Goal: Communication & Community: Answer question/provide support

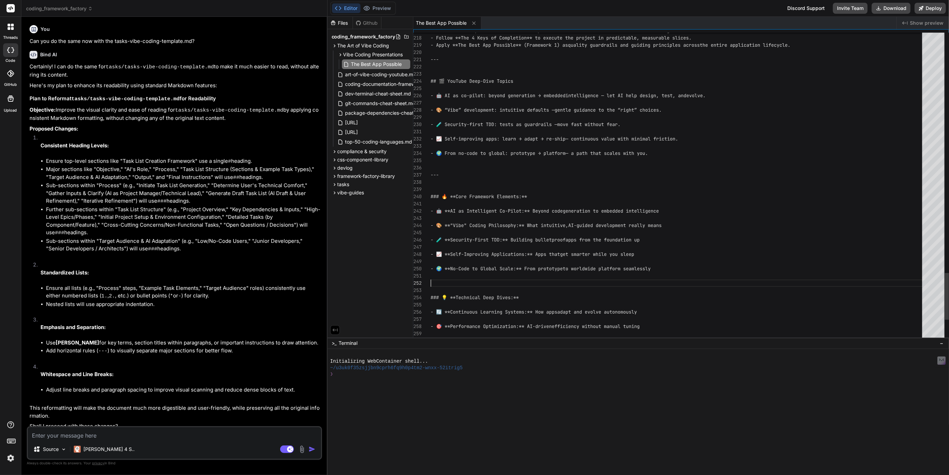
scroll to position [21, 0]
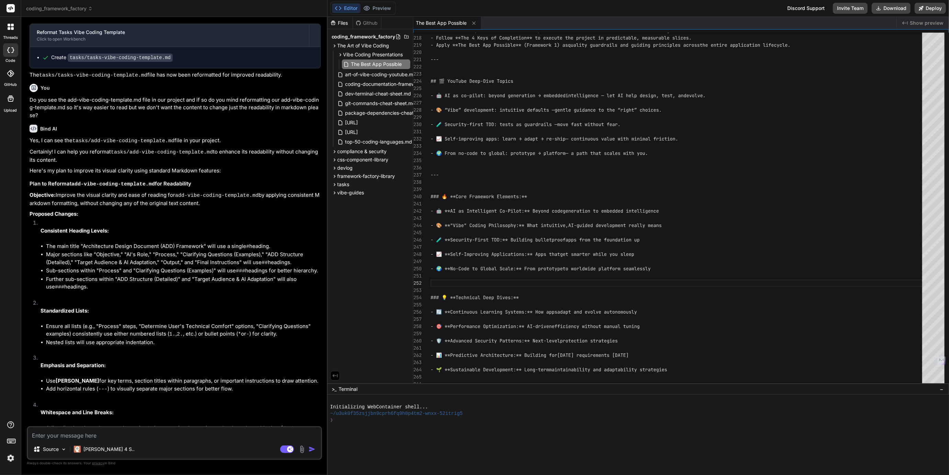
drag, startPoint x: 535, startPoint y: 338, endPoint x: 531, endPoint y: 484, distance: 145.7
click at [531, 475] on html "threads code GitHub Upload coding_framework_factory Created with Pixso. Bind AI…" at bounding box center [474, 237] width 949 height 475
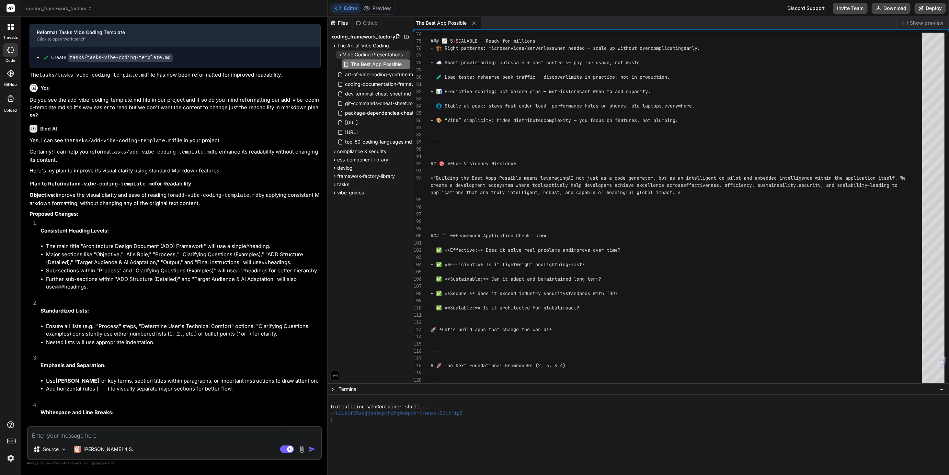
click at [405, 54] on icon at bounding box center [406, 54] width 5 height 5
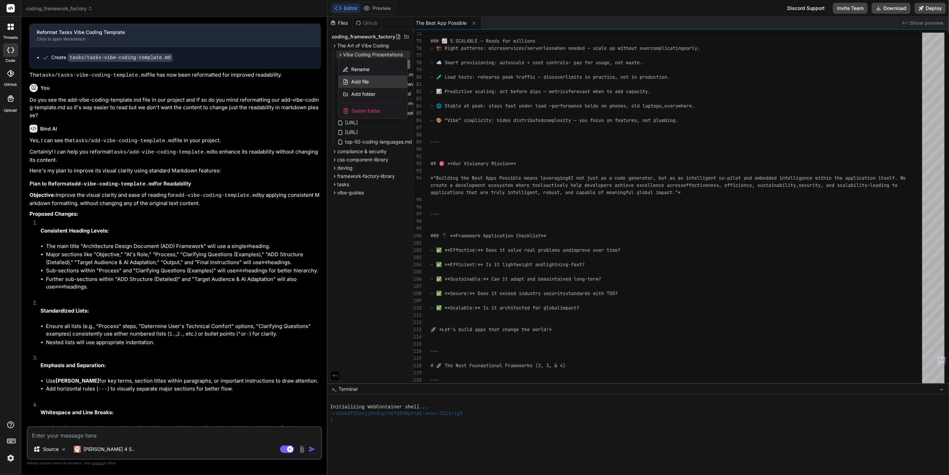
click at [363, 83] on span "Add file" at bounding box center [360, 81] width 18 height 7
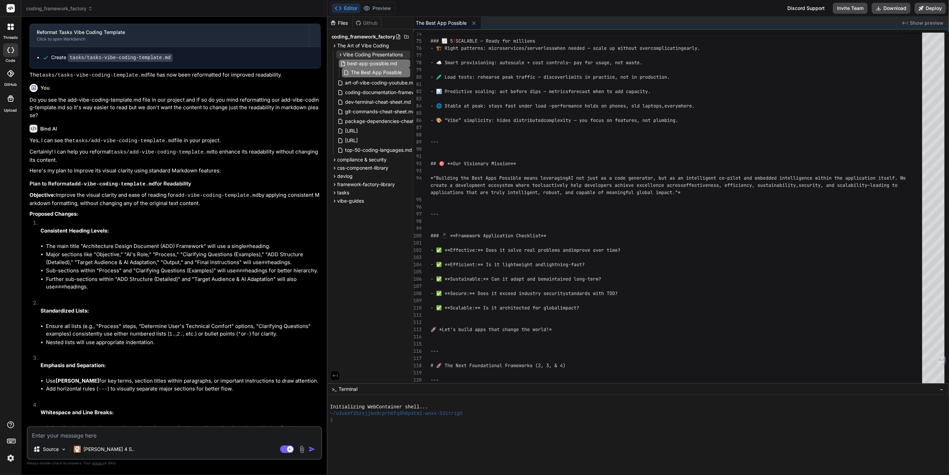
click at [388, 63] on input "best-app-possible.md" at bounding box center [385, 63] width 75 height 8
click at [385, 64] on input "best-app-possible-framework.md" at bounding box center [385, 63] width 75 height 8
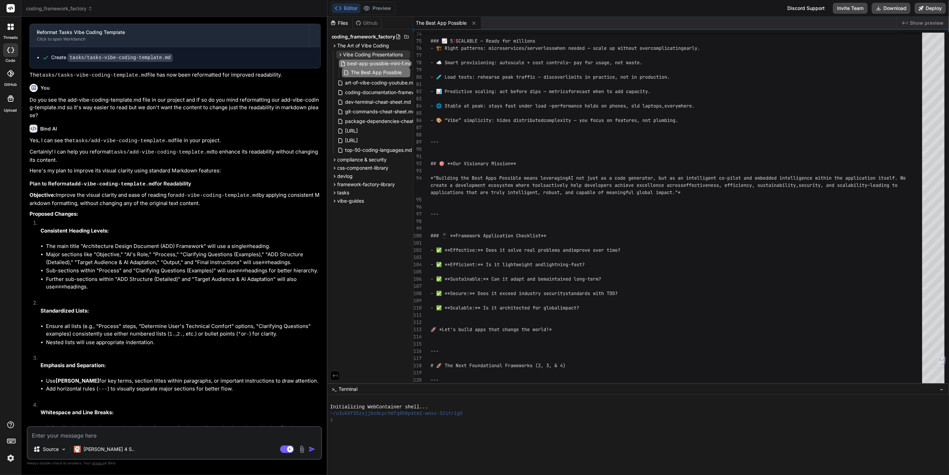
type input "best-app-possible-mini-ff.md"
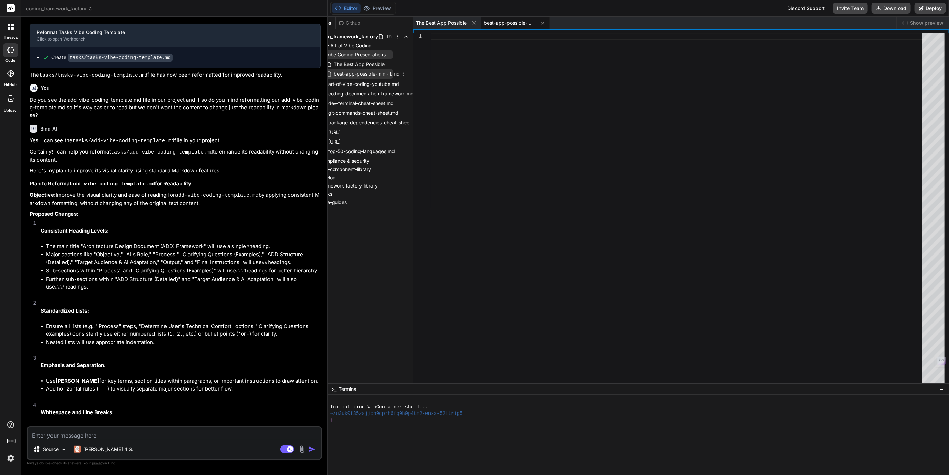
scroll to position [0, 19]
click at [403, 72] on icon at bounding box center [402, 74] width 1 height 4
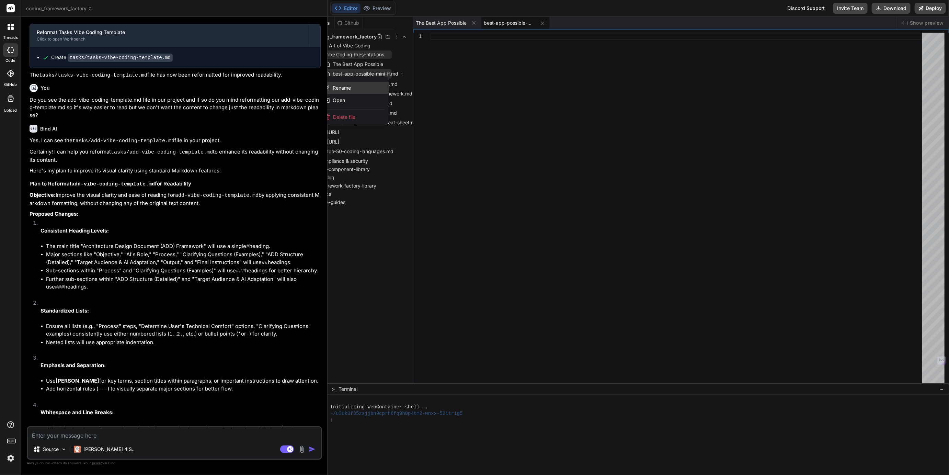
click at [337, 85] on span "Rename" at bounding box center [342, 87] width 18 height 7
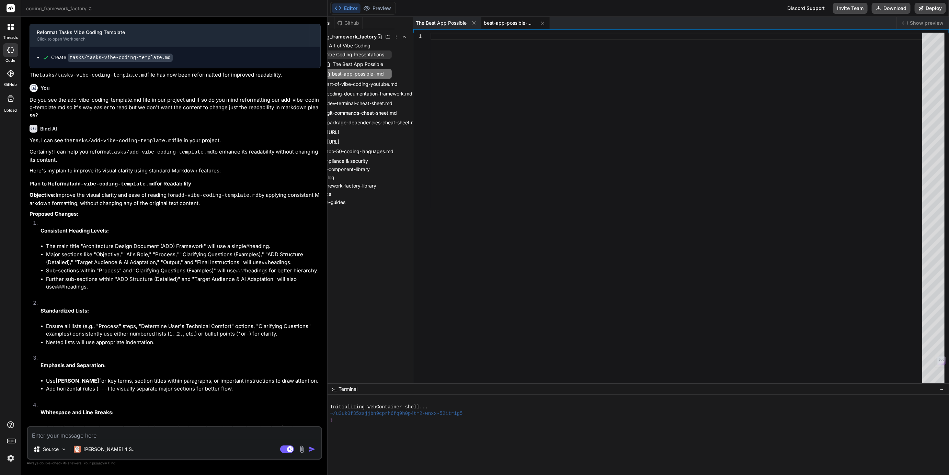
scroll to position [0, 0]
type input "the-best-app-possible.md"
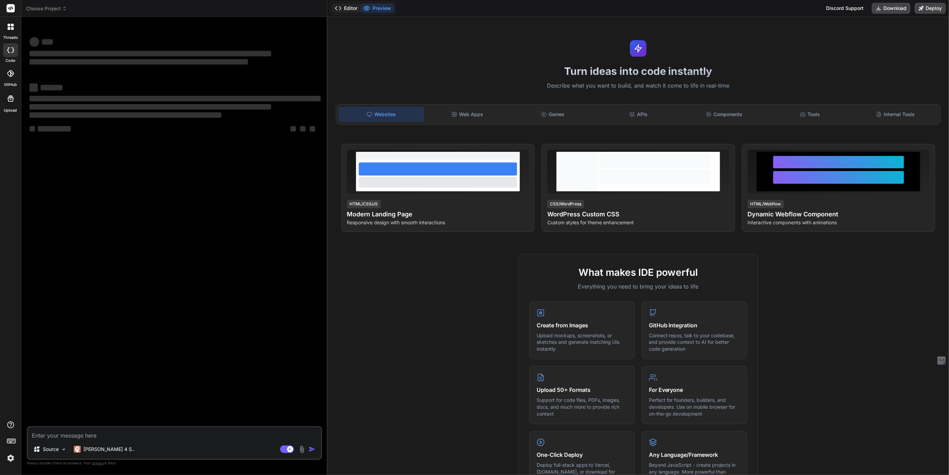
click at [352, 9] on button "Editor" at bounding box center [346, 8] width 29 height 10
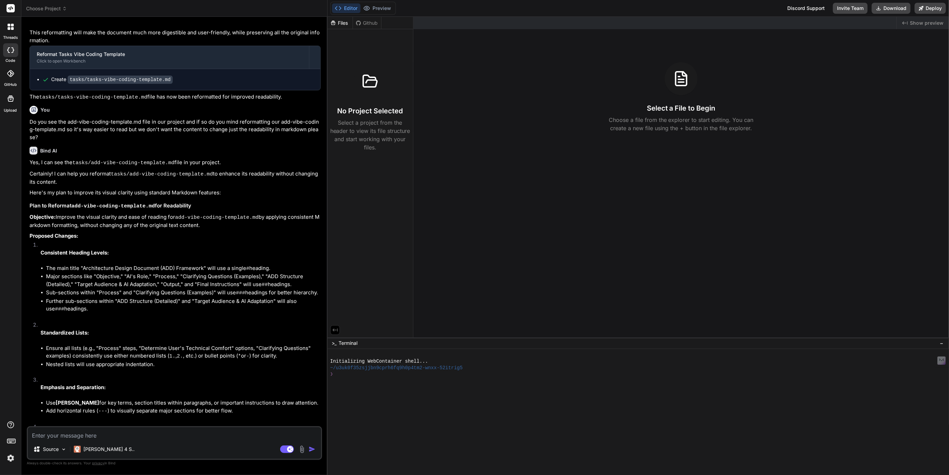
type textarea "x"
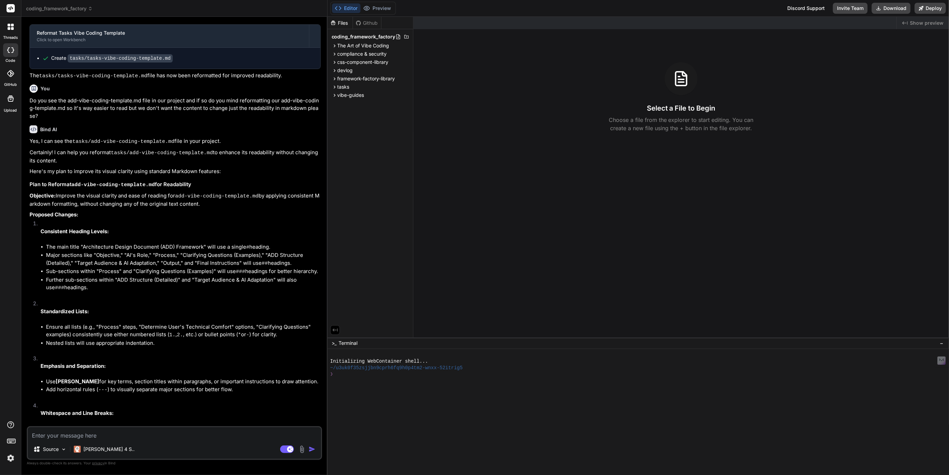
scroll to position [930, 0]
click at [362, 45] on span "The Art of Vibe Coding" at bounding box center [364, 45] width 52 height 7
click at [361, 53] on span "Vibe Coding Presentations" at bounding box center [373, 54] width 60 height 7
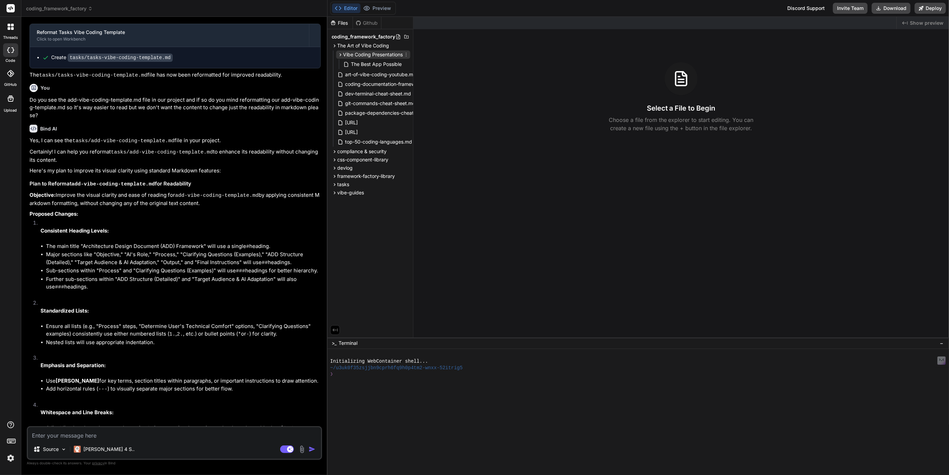
click at [406, 55] on icon at bounding box center [406, 54] width 5 height 5
click at [364, 80] on span "Add file" at bounding box center [360, 81] width 18 height 7
type input "the-best-app-possible.md"
type textarea "x"
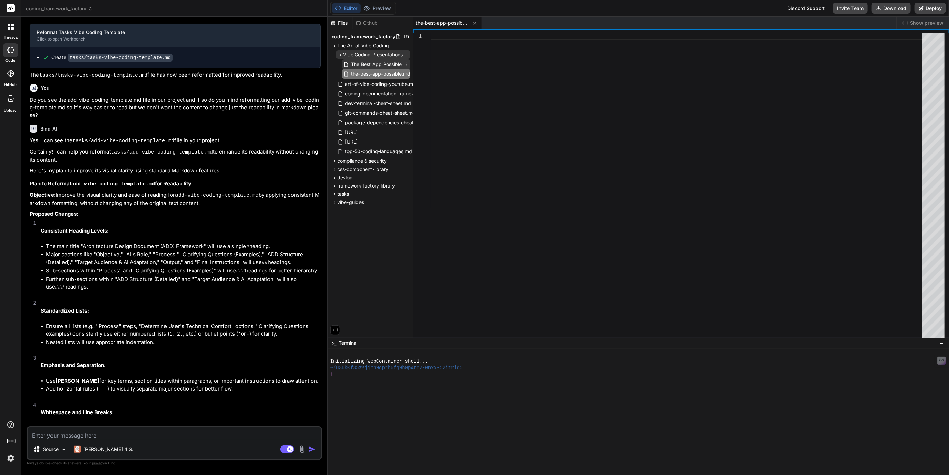
click at [398, 62] on span "The Best App Possible" at bounding box center [377, 64] width 52 height 8
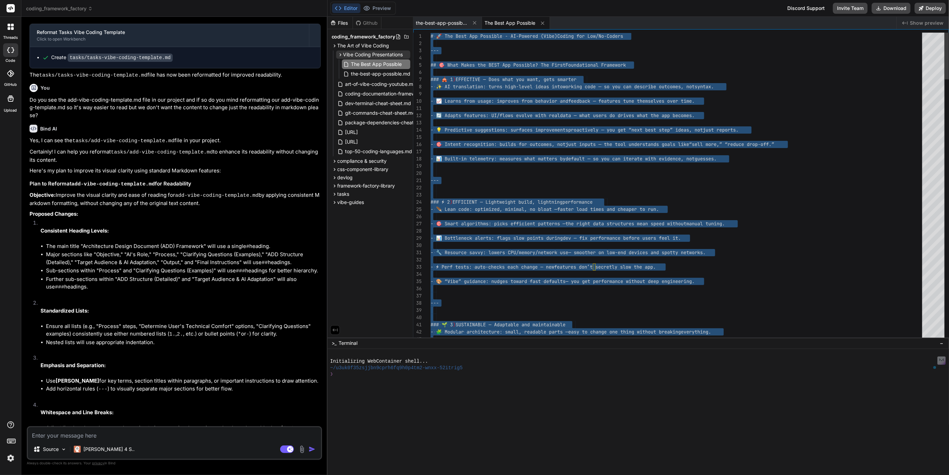
type textarea "# 🚀 The Best App Possible - AI-Powered (Vibe) Coding for Low/No-Coders --- ## 🎯…"
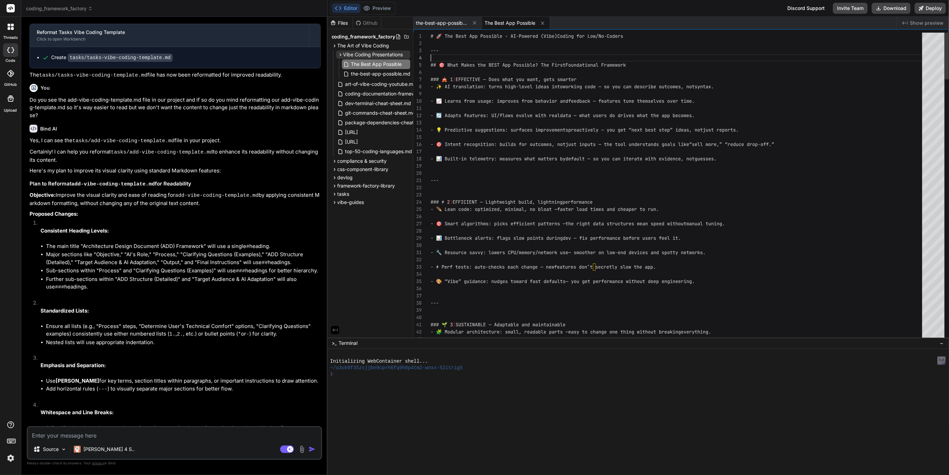
scroll to position [21, 0]
click at [405, 54] on icon at bounding box center [406, 54] width 5 height 5
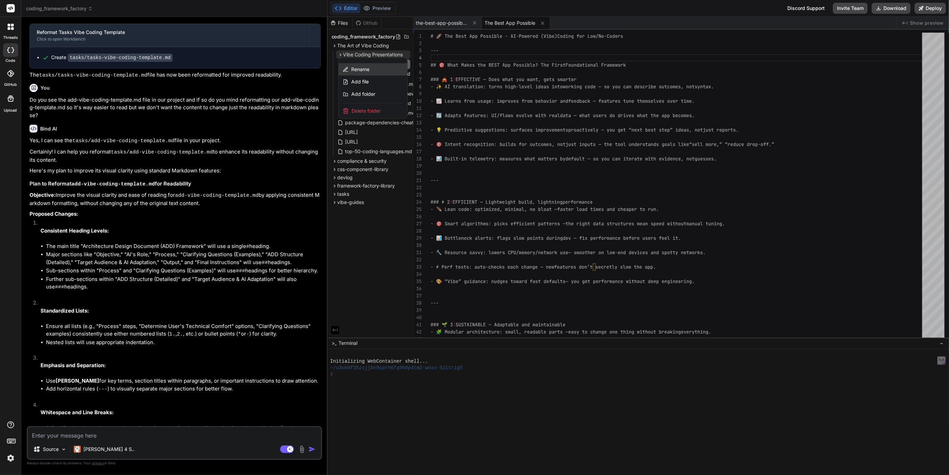
click at [363, 68] on span "Rename" at bounding box center [360, 69] width 18 height 7
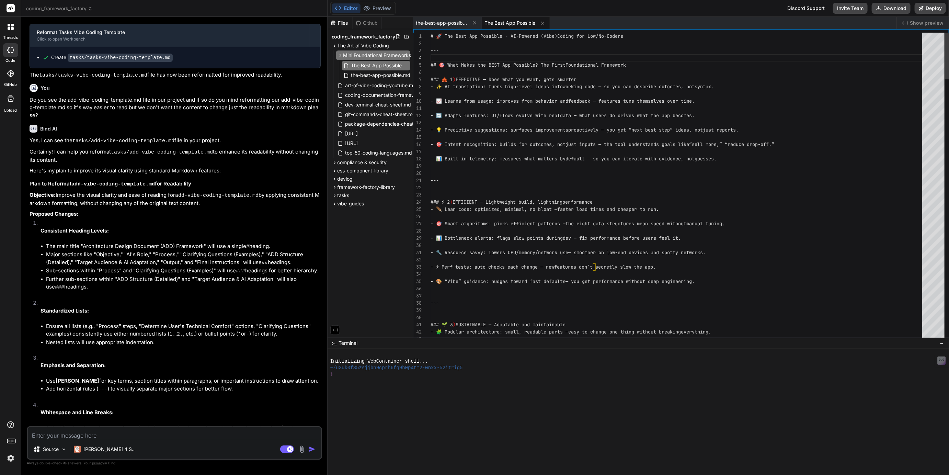
scroll to position [0, 0]
click at [348, 54] on input "Mini Foundational Frameworks" at bounding box center [380, 55] width 75 height 8
type input "Four Foundational Frameworks"
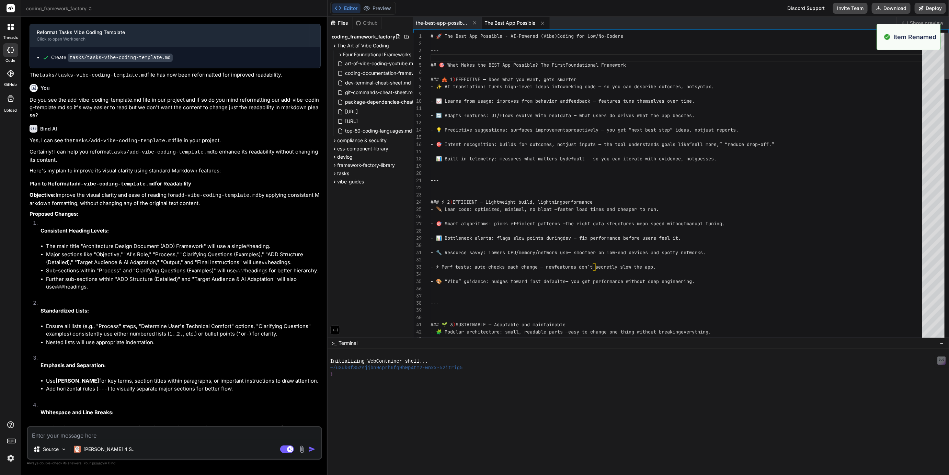
click at [527, 111] on div at bounding box center [679, 108] width 496 height 7
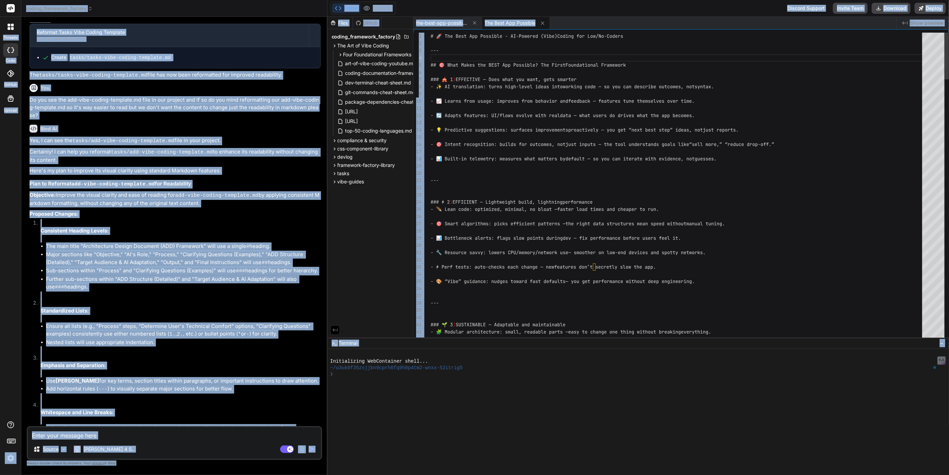
copy body "threads code GitHub Upload coding_framework_factory Created with Pixso. Bind AI…"
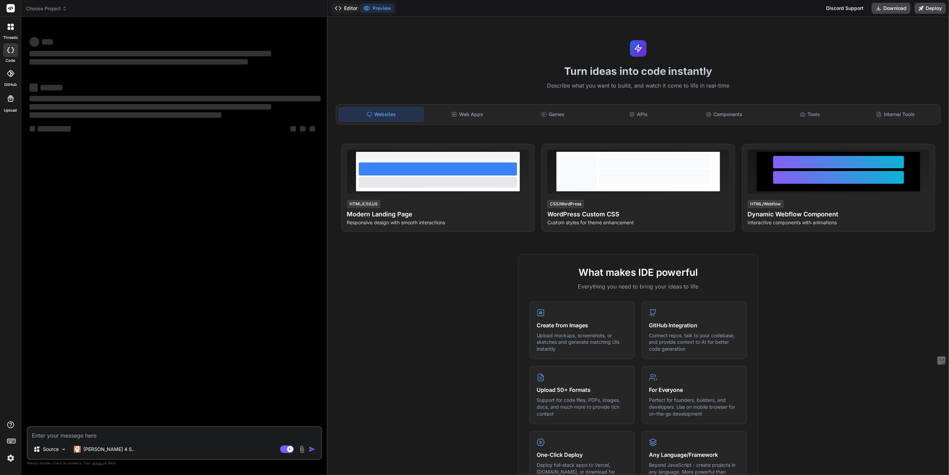
click at [348, 8] on button "Editor" at bounding box center [346, 8] width 29 height 10
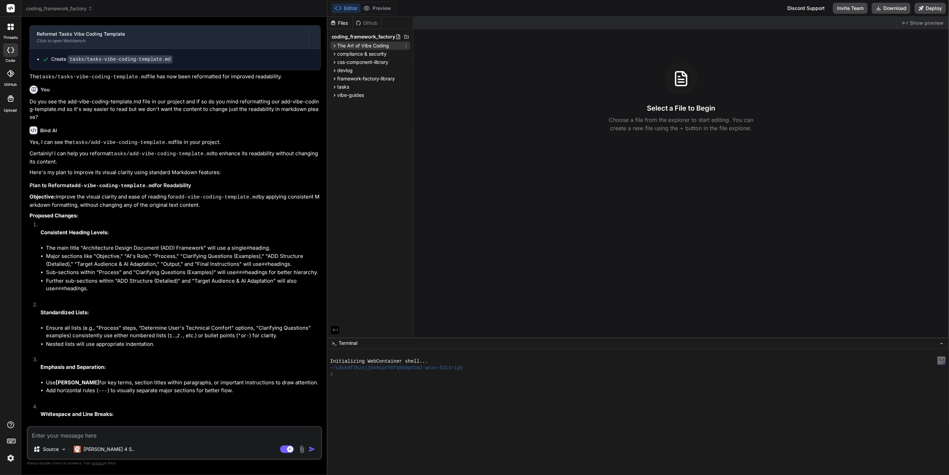
scroll to position [930, 0]
click at [377, 44] on span "The Art of Vibe Coding" at bounding box center [364, 45] width 52 height 7
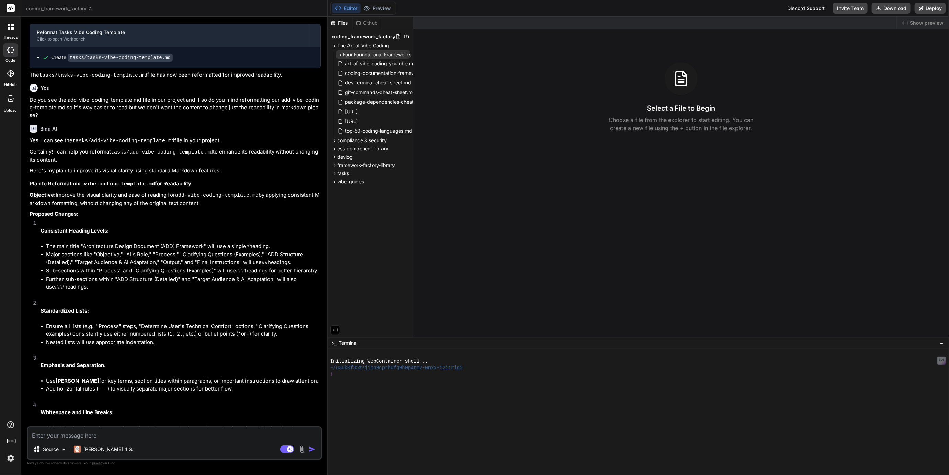
click at [372, 54] on span "Four Foundational Frameworks" at bounding box center [377, 54] width 68 height 7
click at [371, 65] on span "The Best App Possible" at bounding box center [377, 64] width 52 height 8
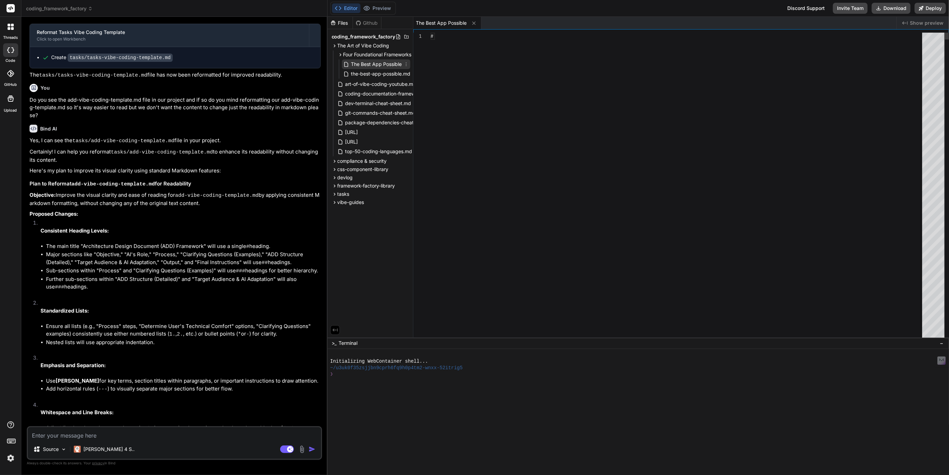
type textarea "x"
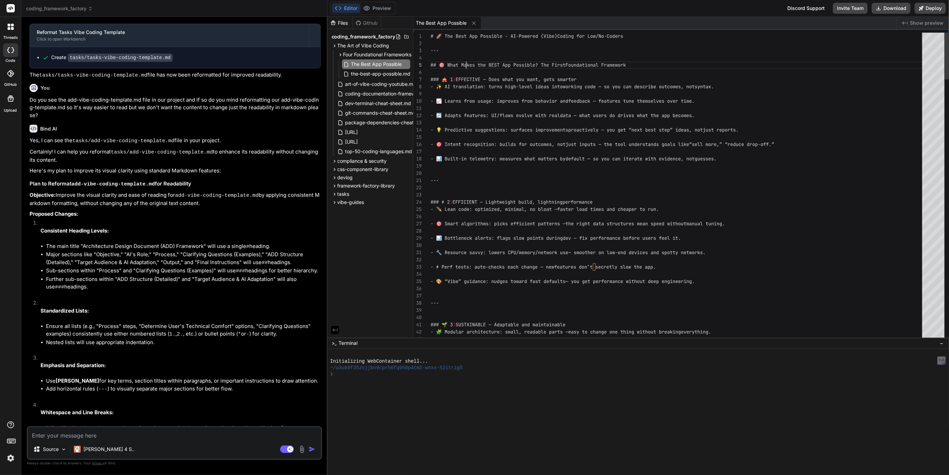
type textarea "# 🚀 The Best App Possible - AI-Powered (Vibe) Coding for Low/No-Coders --- ## 🎯…"
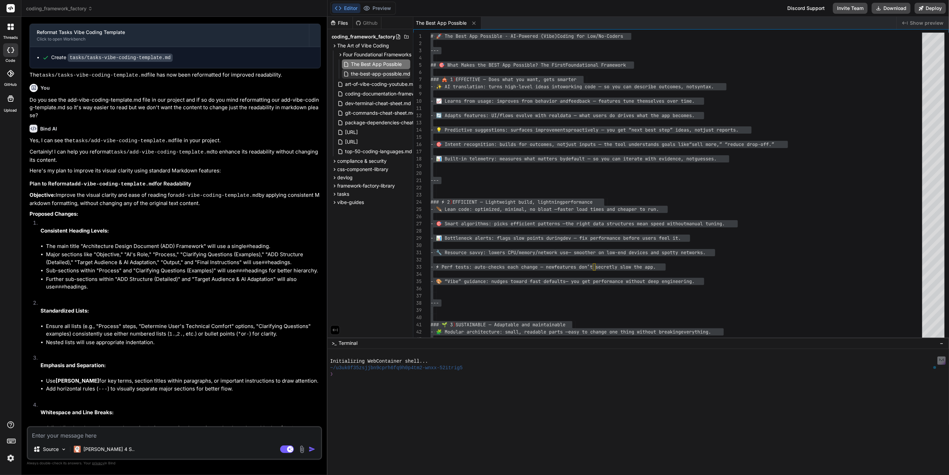
click at [369, 74] on span "the-best-app-possible.md" at bounding box center [381, 74] width 61 height 8
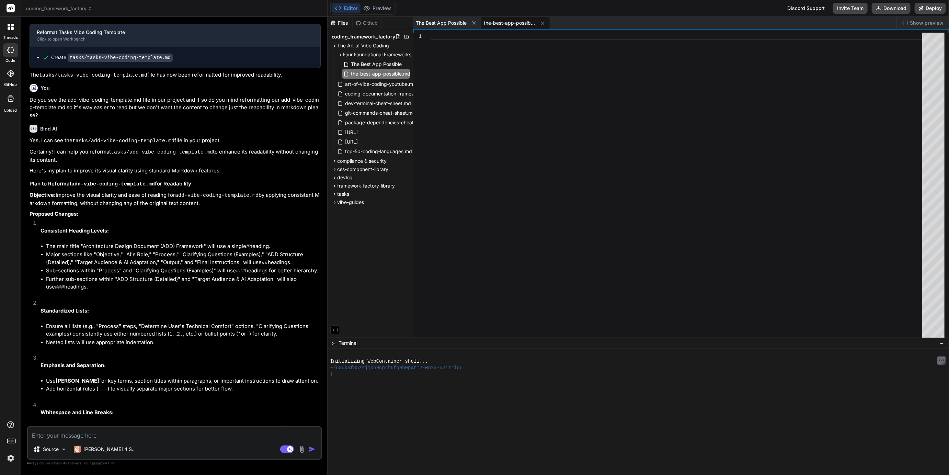
click at [447, 40] on div at bounding box center [679, 187] width 496 height 308
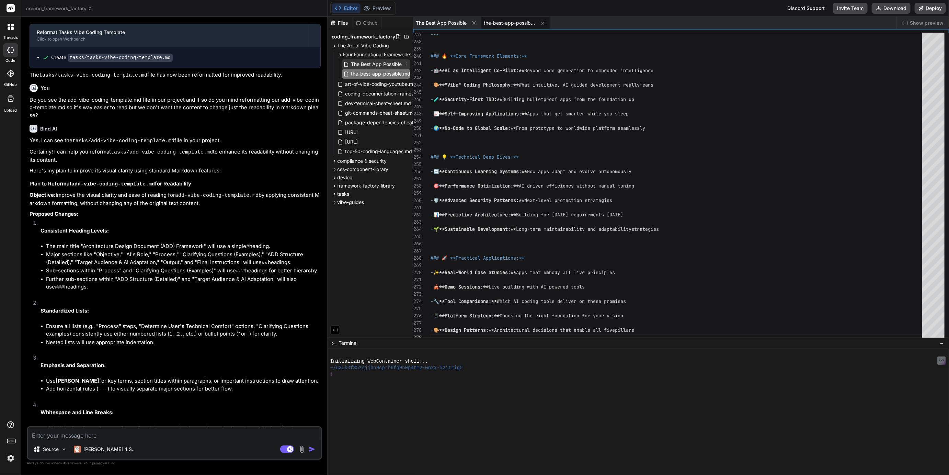
click at [383, 66] on span "The Best App Possible" at bounding box center [377, 64] width 52 height 8
click at [384, 71] on span "the-best-app-possible.md" at bounding box center [381, 74] width 61 height 8
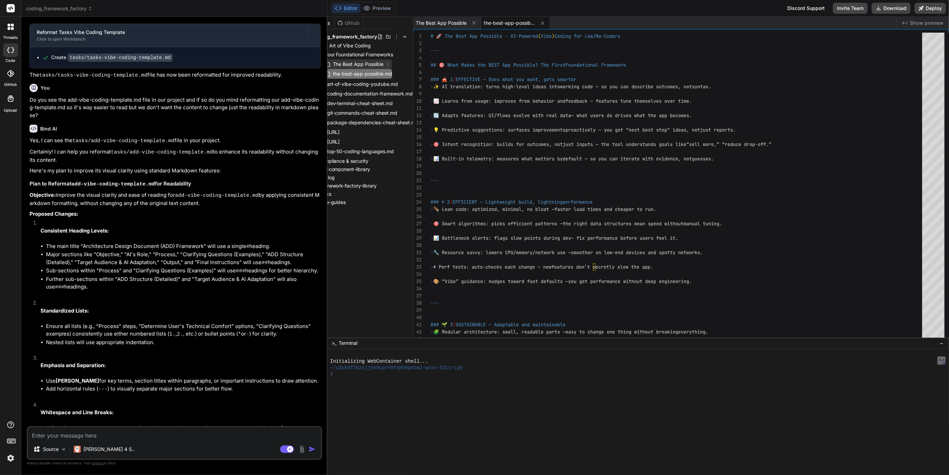
scroll to position [0, 22]
click at [394, 54] on icon at bounding box center [392, 54] width 5 height 5
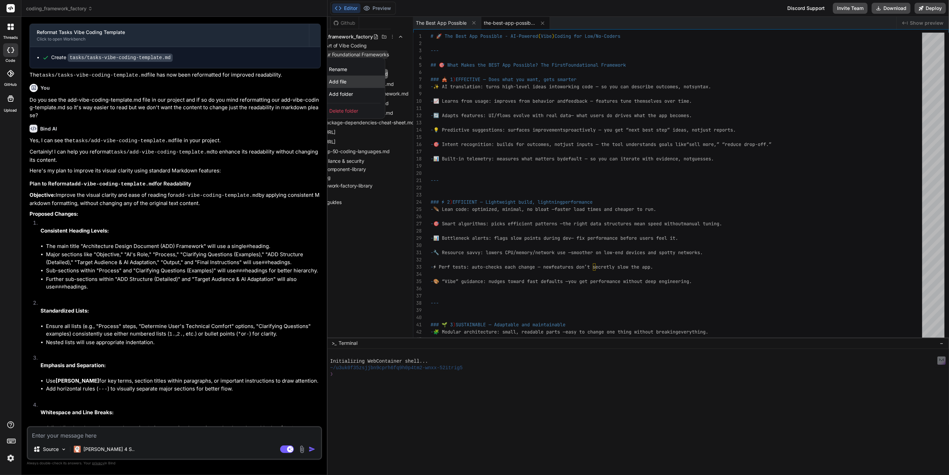
click at [340, 80] on span "Add file" at bounding box center [338, 81] width 18 height 7
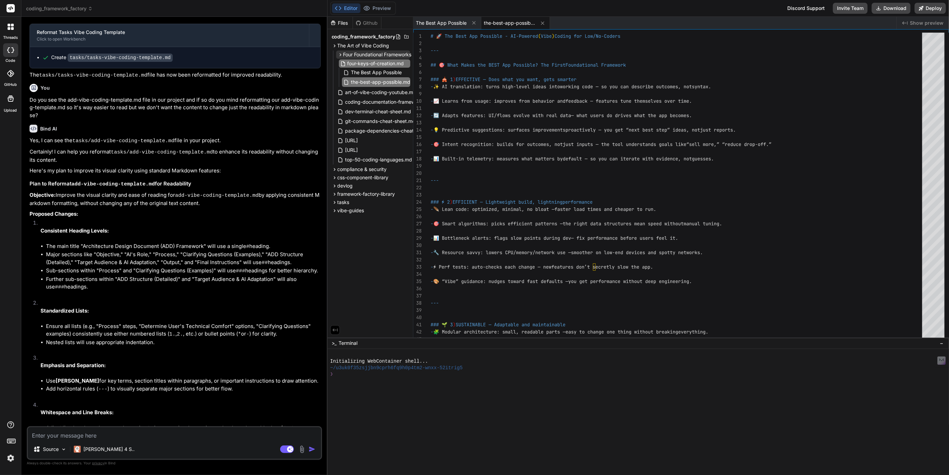
scroll to position [0, 0]
type input "the-four-keys-of-creation.md"
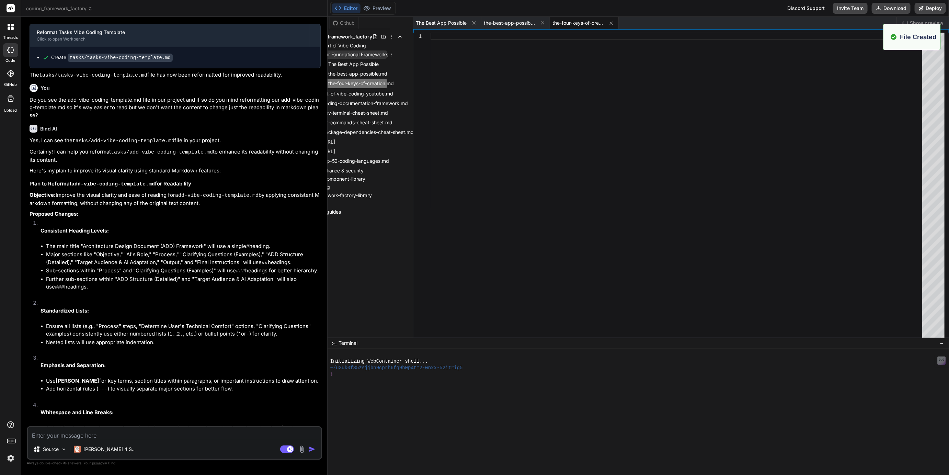
scroll to position [0, 25]
click at [391, 54] on icon at bounding box center [389, 54] width 5 height 5
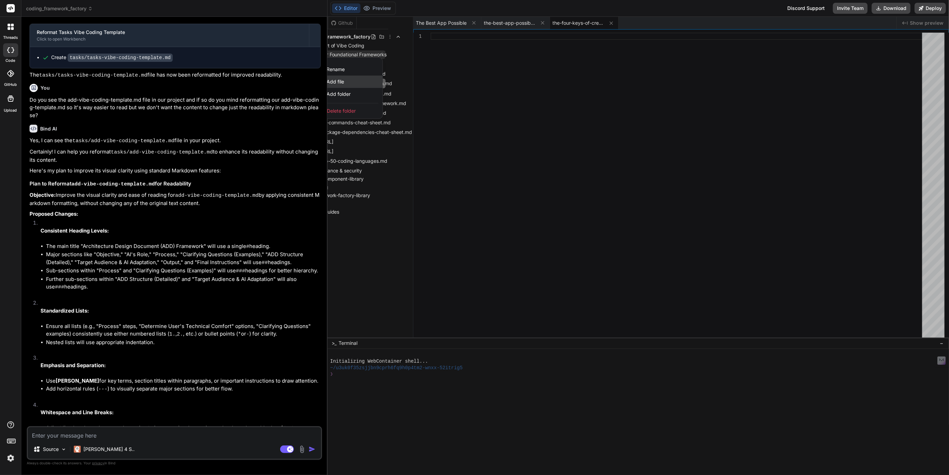
click at [338, 82] on span "Add file" at bounding box center [336, 81] width 18 height 7
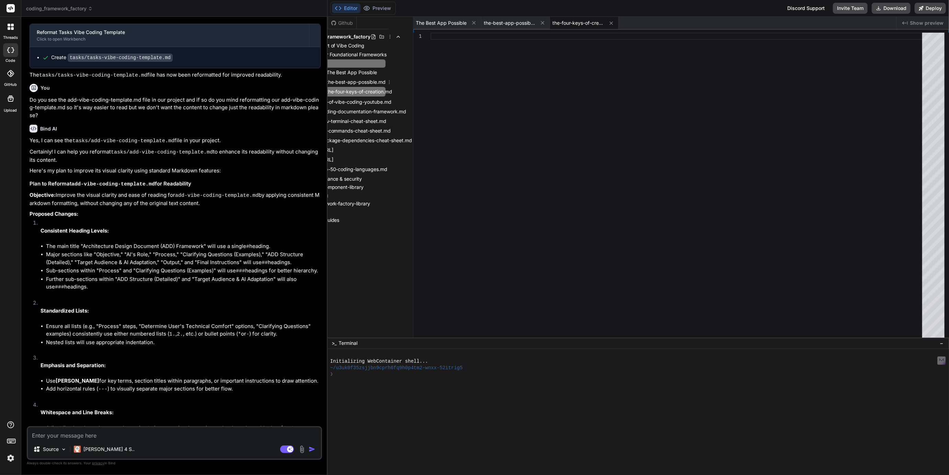
scroll to position [0, 20]
type input "the-four-keys-of-completion.md"
click at [403, 83] on icon at bounding box center [400, 83] width 5 height 5
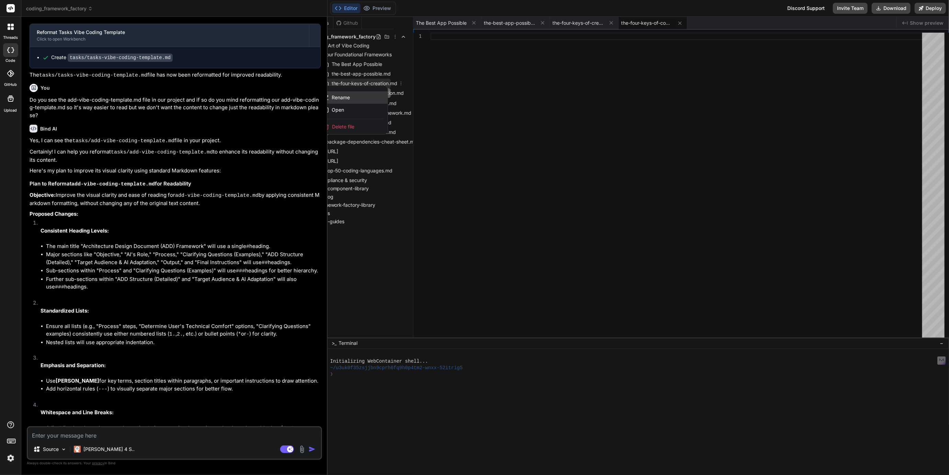
click at [337, 97] on span "Rename" at bounding box center [341, 97] width 18 height 7
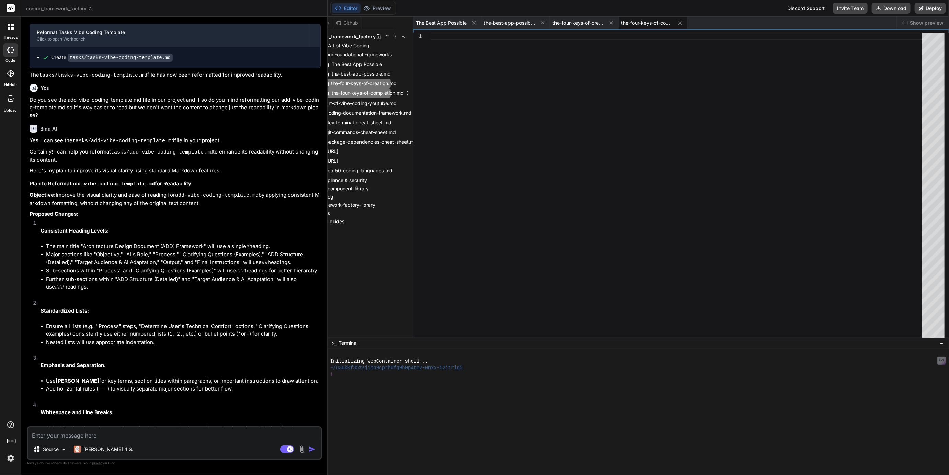
scroll to position [0, 12]
click at [333, 83] on input "the-four-keys-of-creation.md" at bounding box center [368, 83] width 75 height 8
type input "the-three-keys-of-creation.md"
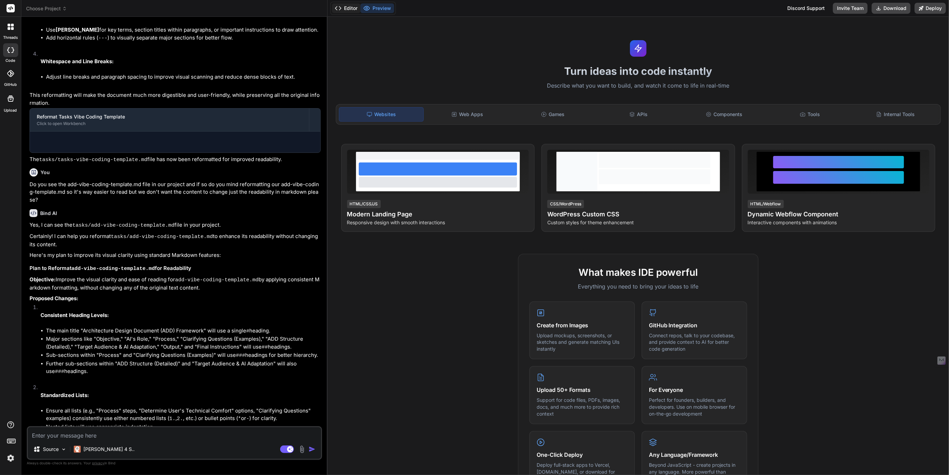
type textarea "x"
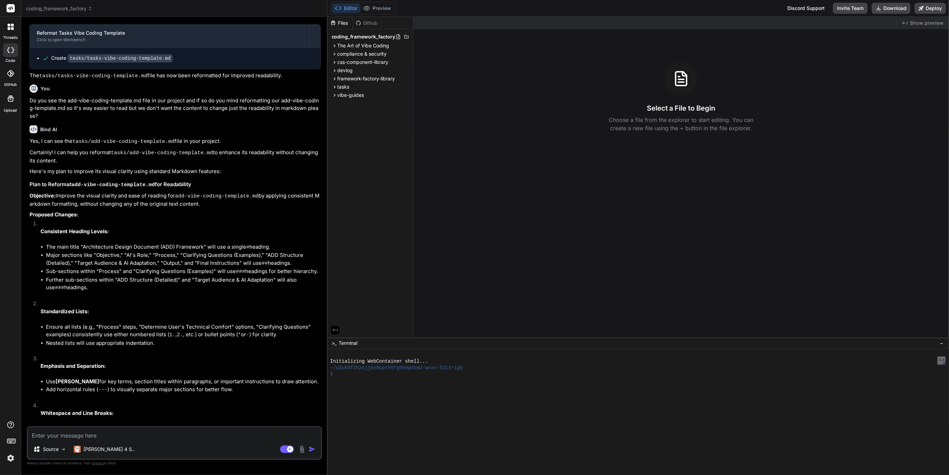
scroll to position [930, 0]
click at [354, 44] on span "The Art of Vibe Coding" at bounding box center [364, 45] width 52 height 7
click at [355, 54] on span "Four Foundational Frameworks" at bounding box center [377, 54] width 68 height 7
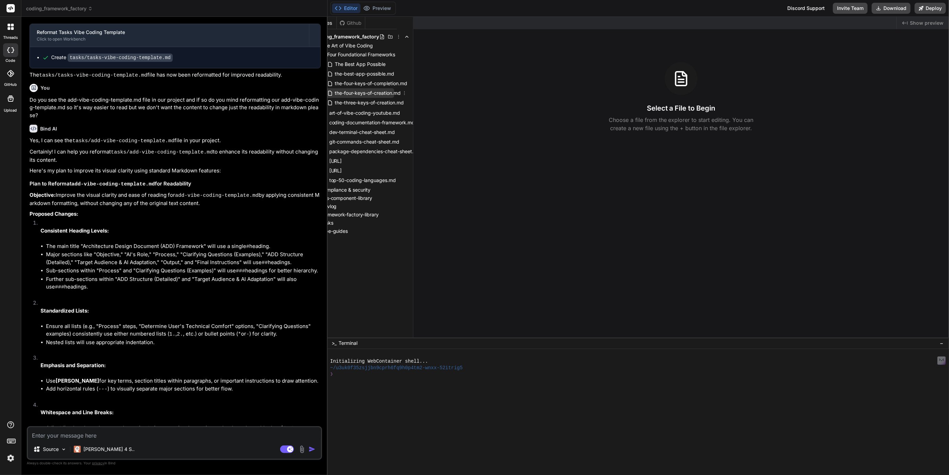
scroll to position [0, 18]
click at [405, 92] on icon at bounding box center [402, 92] width 5 height 5
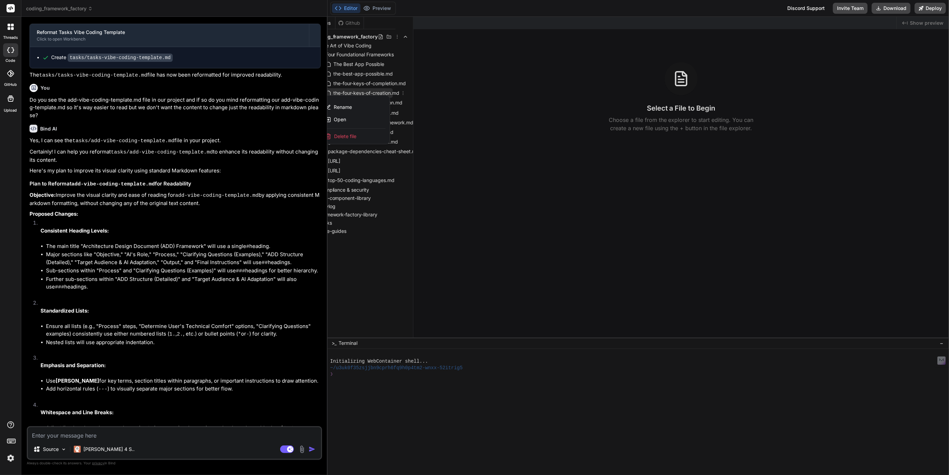
click at [343, 137] on span "Delete file" at bounding box center [345, 136] width 22 height 7
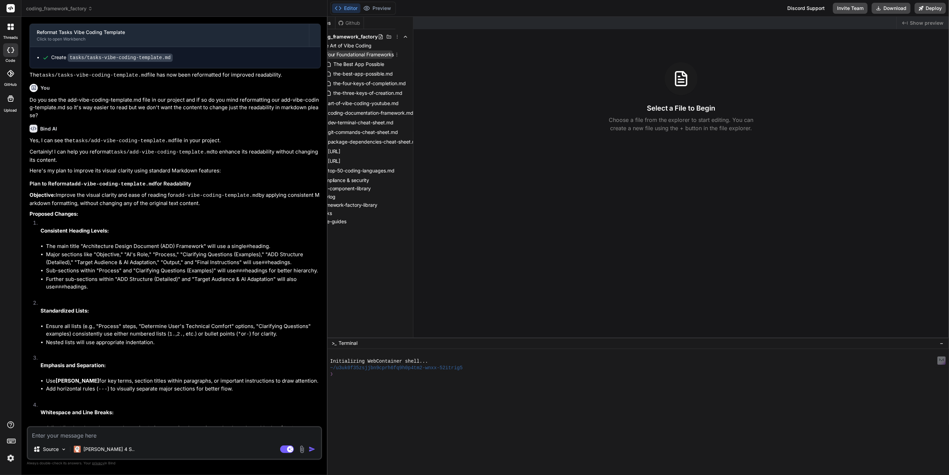
click at [398, 54] on icon at bounding box center [396, 54] width 5 height 5
click at [346, 80] on span "Add file" at bounding box center [343, 81] width 18 height 7
type input "thirteen-layers-of-context.md"
type textarea "x"
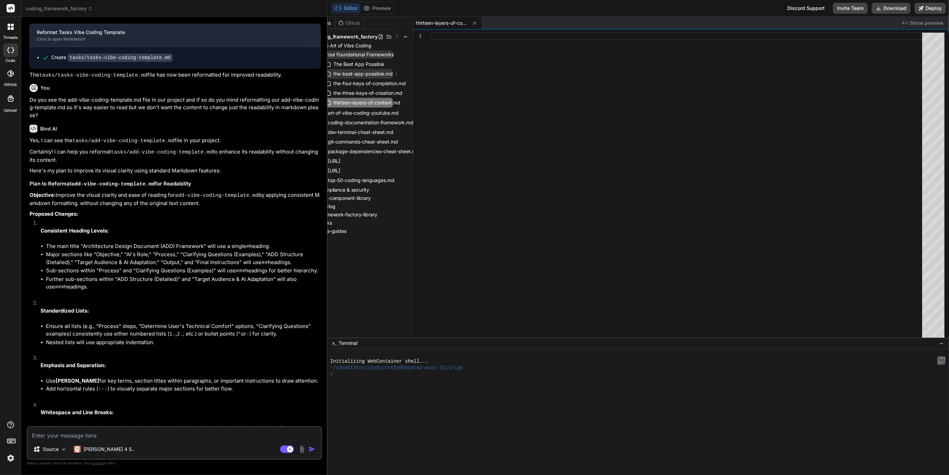
click at [379, 74] on span "the-best-app-possible.md" at bounding box center [363, 74] width 61 height 8
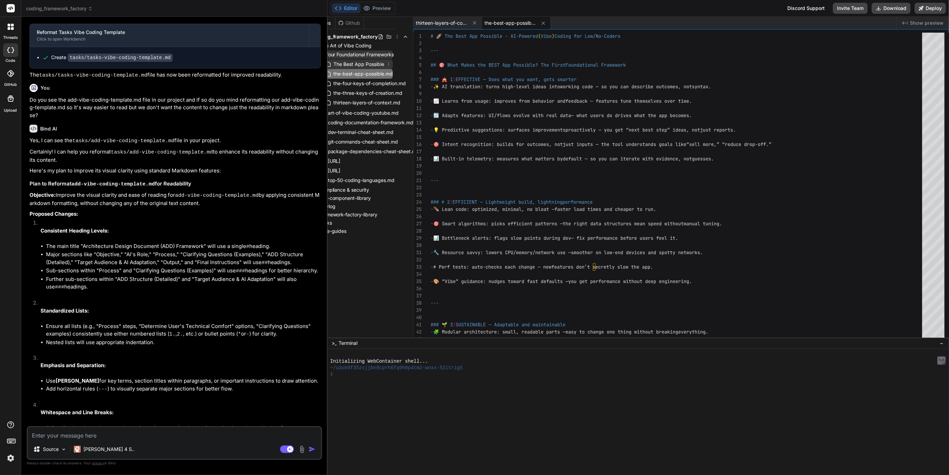
click at [388, 62] on icon at bounding box center [388, 63] width 5 height 5
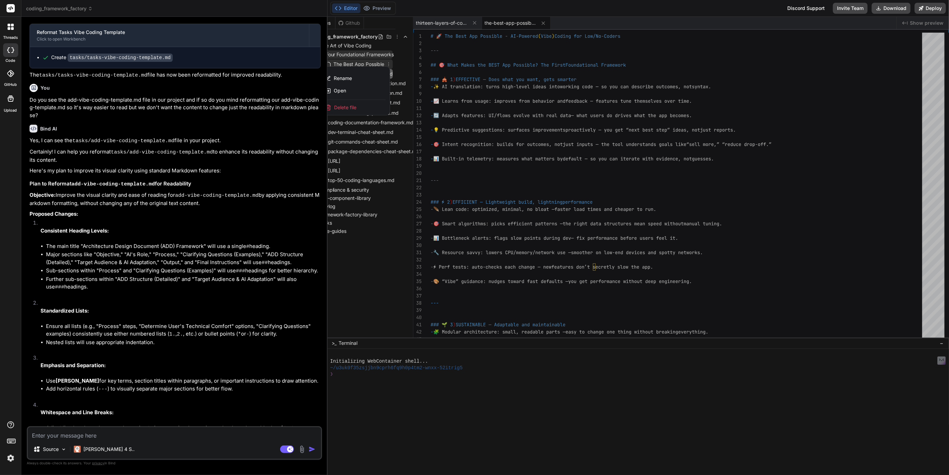
click at [343, 105] on span "Delete file" at bounding box center [345, 107] width 22 height 7
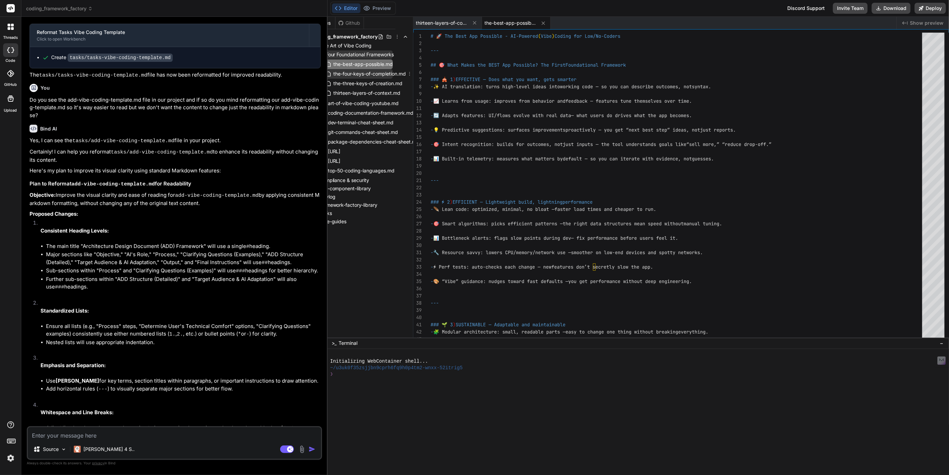
click at [391, 71] on span "the-four-keys-of-completion.md" at bounding box center [370, 74] width 74 height 8
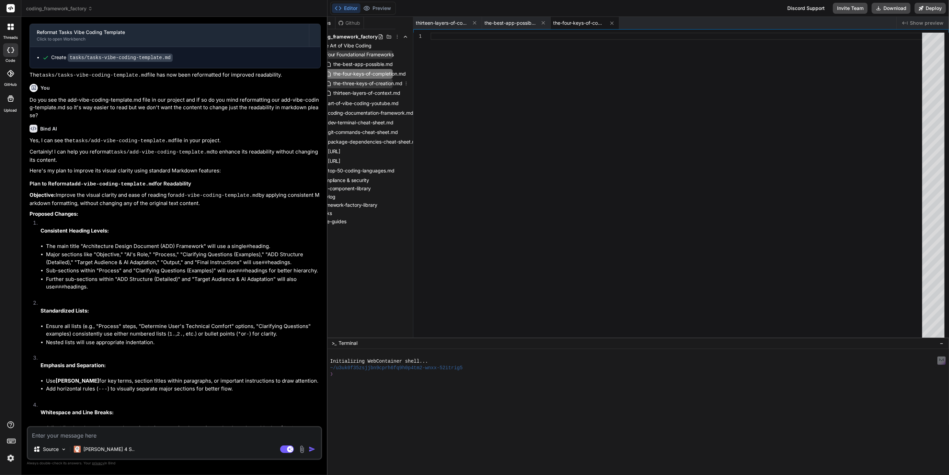
click at [384, 81] on span "the-three-keys-of-creation.md" at bounding box center [368, 83] width 70 height 8
click at [379, 90] on span "thirteen-layers-of-context.md" at bounding box center [367, 93] width 68 height 8
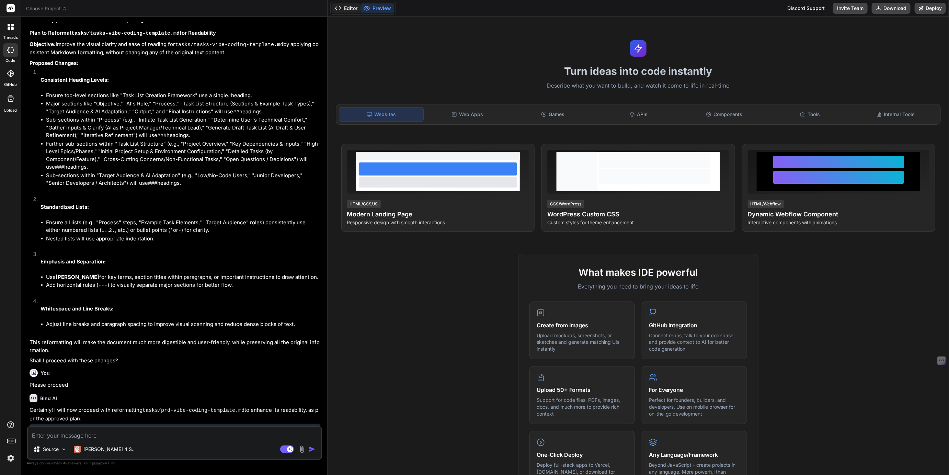
click at [353, 10] on button "Editor" at bounding box center [346, 8] width 29 height 10
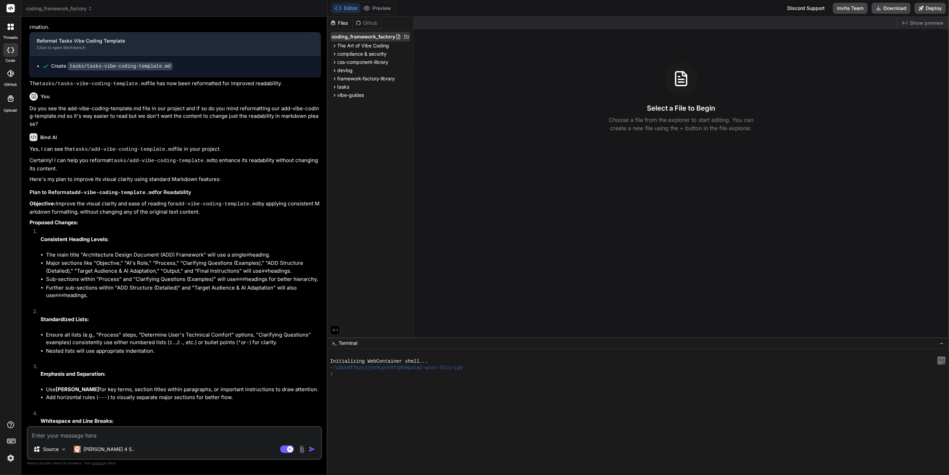
scroll to position [930, 0]
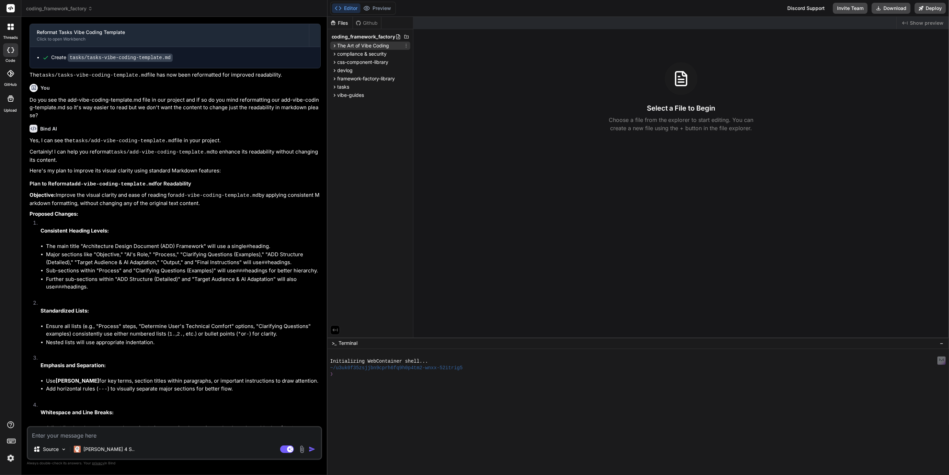
click at [354, 43] on span "The Art of Vibe Coding" at bounding box center [364, 45] width 52 height 7
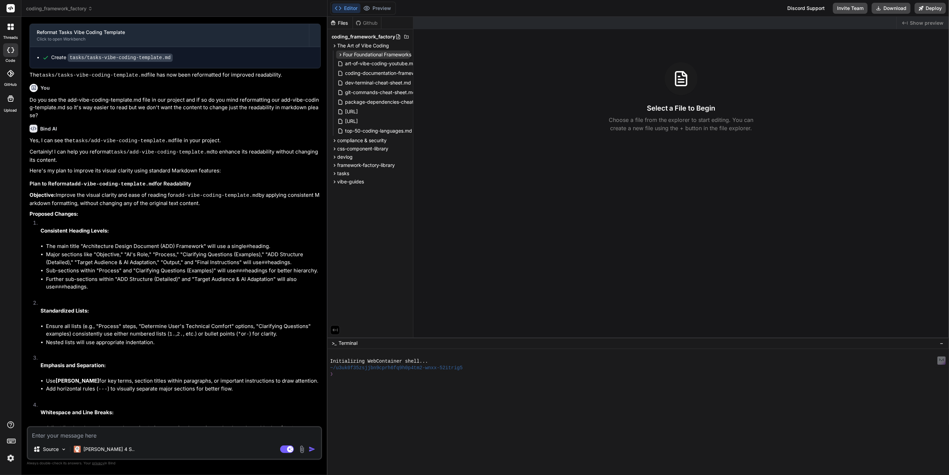
click at [353, 52] on span "Four Foundational Frameworks" at bounding box center [377, 54] width 68 height 7
click at [377, 64] on span "the-best-app-possible.md" at bounding box center [381, 64] width 61 height 8
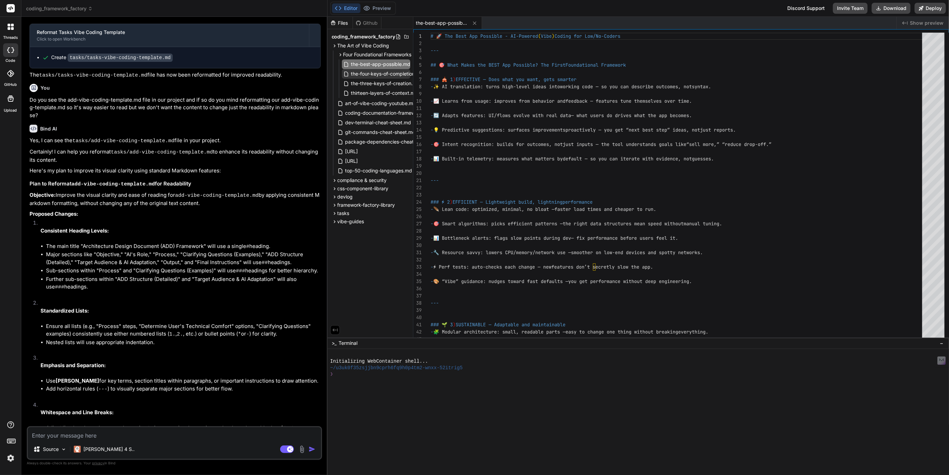
click at [381, 71] on span "the-four-keys-of-completion.md" at bounding box center [388, 74] width 74 height 8
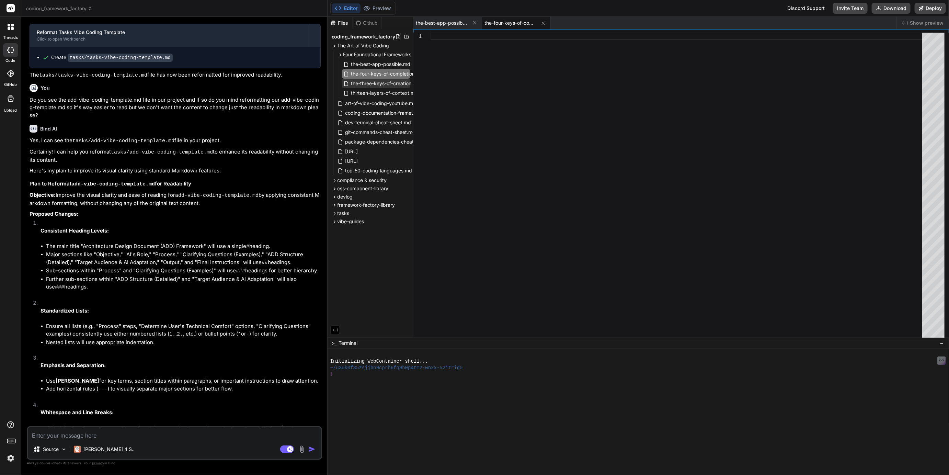
click at [380, 81] on span "the-three-keys-of-creation.md" at bounding box center [386, 83] width 70 height 8
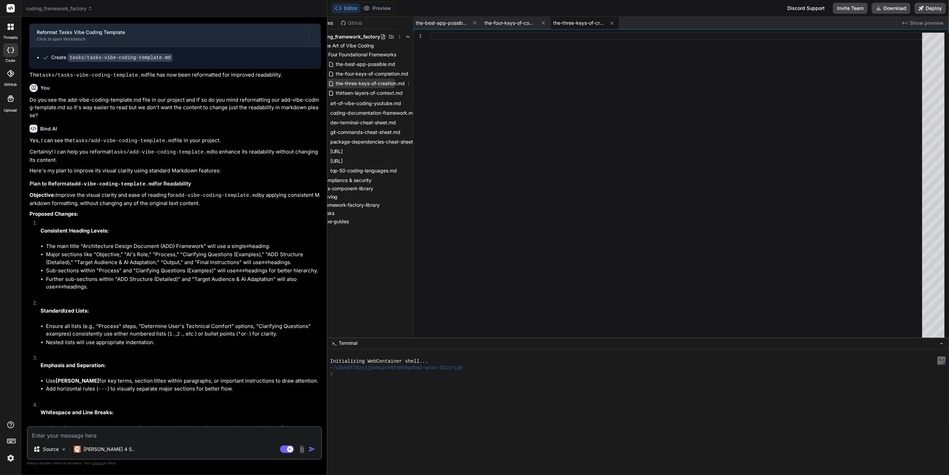
scroll to position [0, 14]
click at [383, 63] on span "the-best-app-possible.md" at bounding box center [366, 64] width 61 height 8
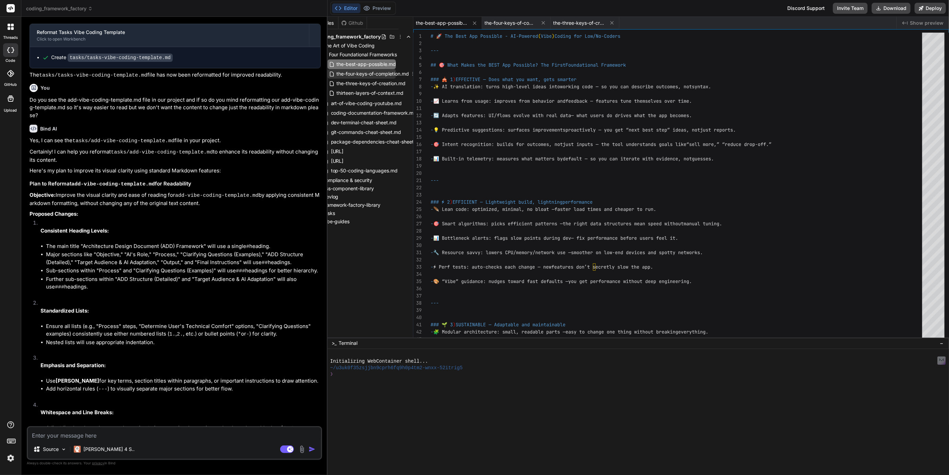
click at [375, 72] on span "the-four-keys-of-completion.md" at bounding box center [373, 74] width 74 height 8
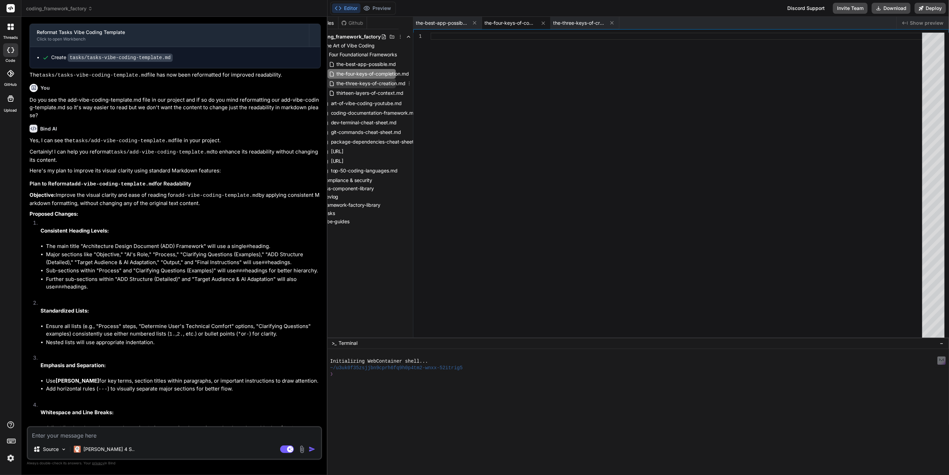
click at [379, 83] on span "the-three-keys-of-creation.md" at bounding box center [371, 83] width 70 height 8
click at [381, 91] on span "thirteen-layers-of-context.md" at bounding box center [370, 93] width 68 height 8
click at [682, 22] on icon at bounding box center [681, 23] width 6 height 6
click at [617, 20] on div "the-three-keys-of-creation.md" at bounding box center [585, 23] width 69 height 12
click at [544, 20] on icon at bounding box center [544, 23] width 6 height 6
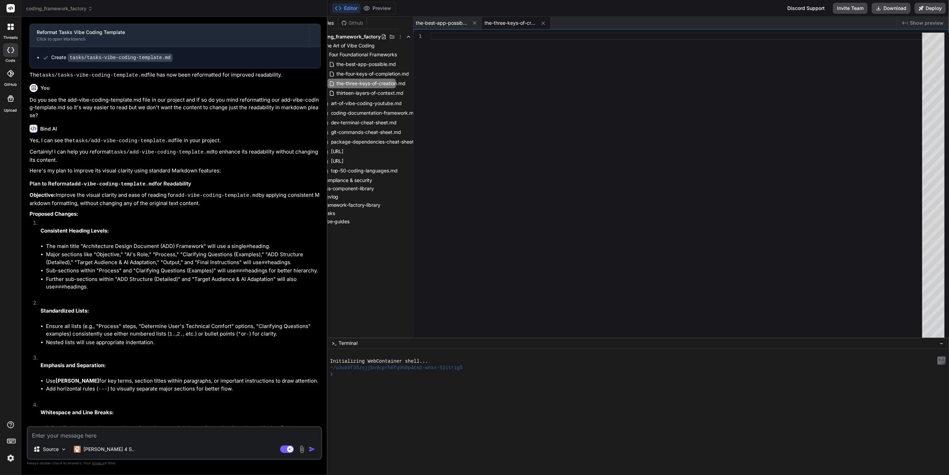
click at [544, 20] on icon at bounding box center [544, 23] width 6 height 6
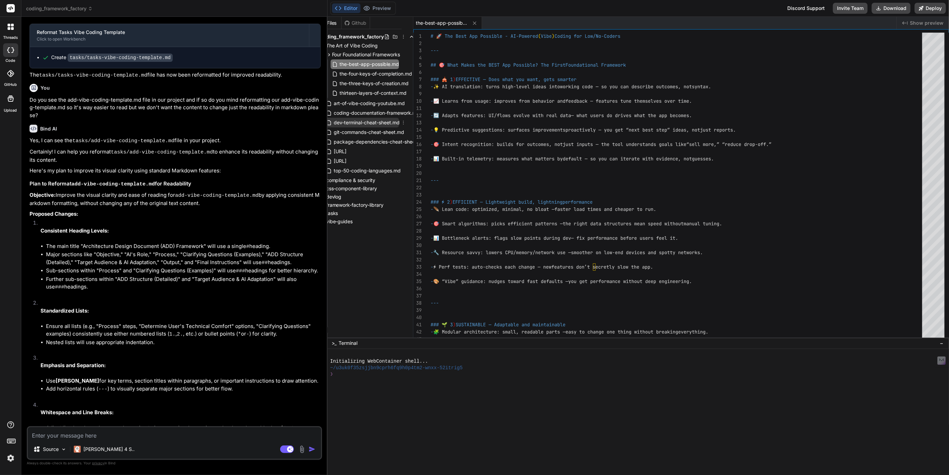
scroll to position [0, 9]
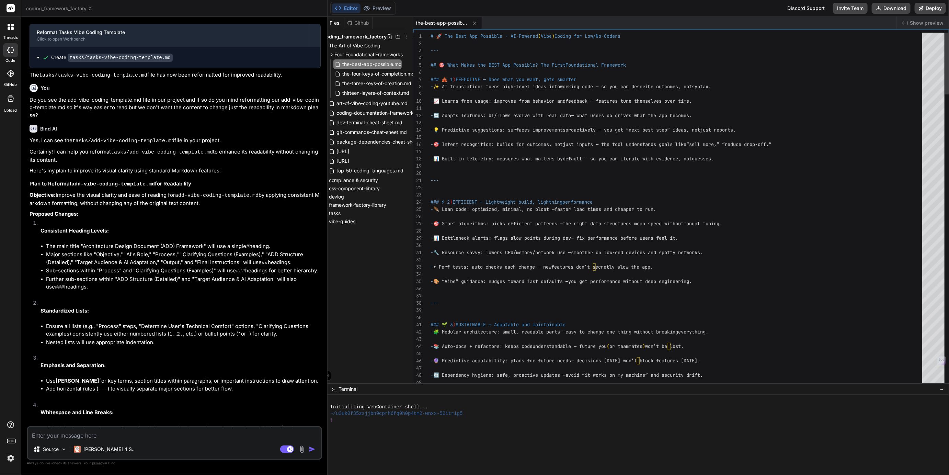
drag, startPoint x: 521, startPoint y: 337, endPoint x: 523, endPoint y: 484, distance: 146.3
click at [523, 475] on html "threads code GitHub Upload coding_framework_factory Created with Pixso. Bind AI…" at bounding box center [474, 237] width 949 height 475
click at [284, 448] on rect at bounding box center [287, 449] width 14 height 8
type textarea "x"
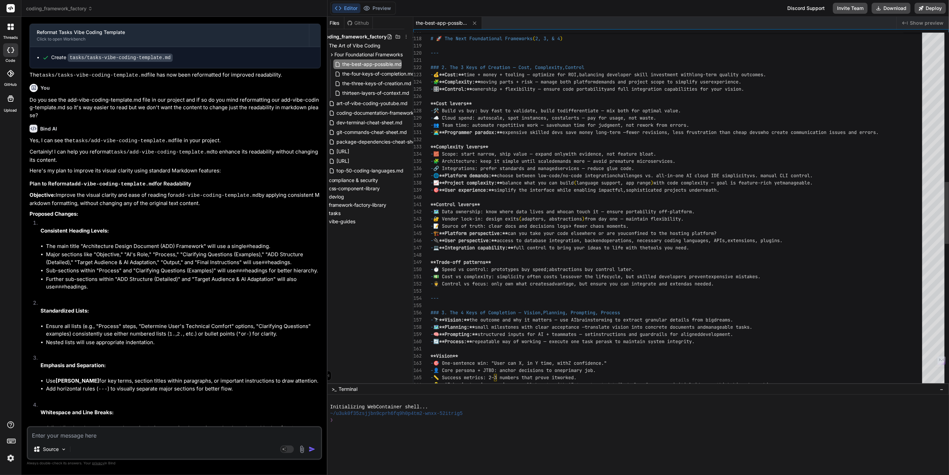
scroll to position [21, 0]
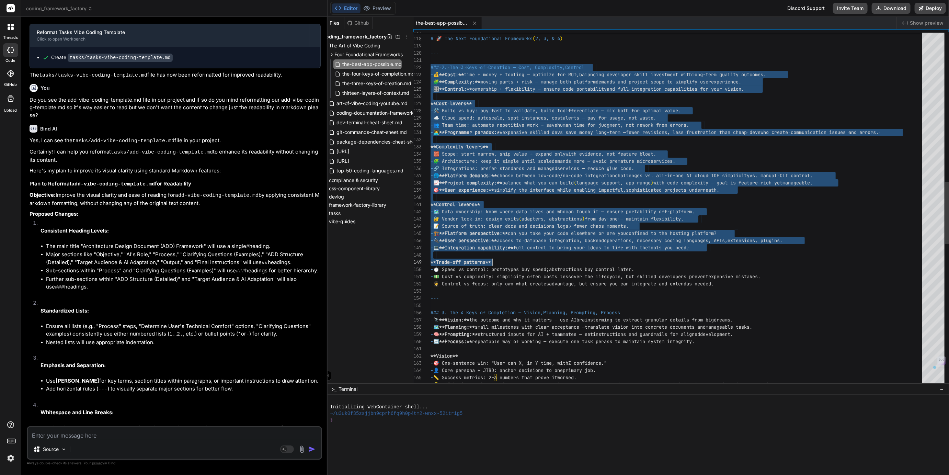
type textarea "--- ### 2. The 3 Keys of Creation — Cost, Complexity, Control - 💰 **Cost:** tim…"
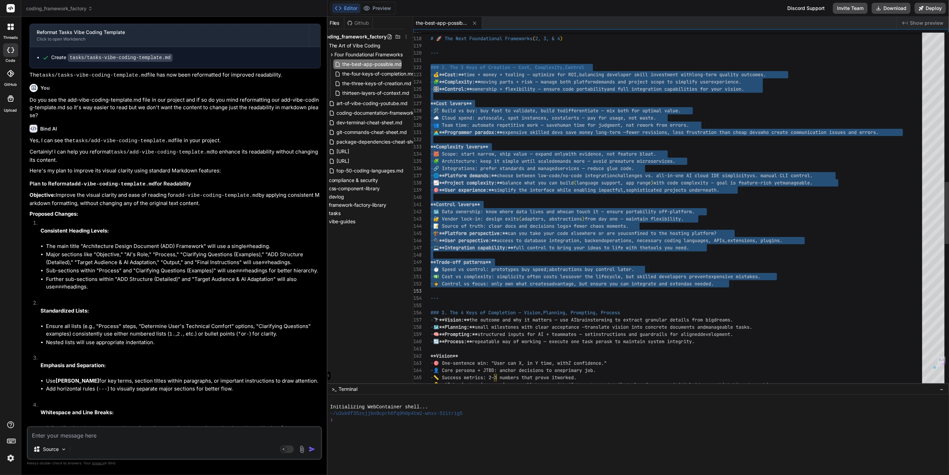
drag, startPoint x: 431, startPoint y: 68, endPoint x: 754, endPoint y: 290, distance: 391.4
click at [754, 290] on div "# 🚀 The Next Foundational Frameworks ( 2, 3, & 4 ) --- ### 2. The 3 Keys of Cre…" at bounding box center [679, 190] width 496 height 2027
click at [380, 82] on span "the-three-keys-of-creation.md" at bounding box center [377, 83] width 70 height 8
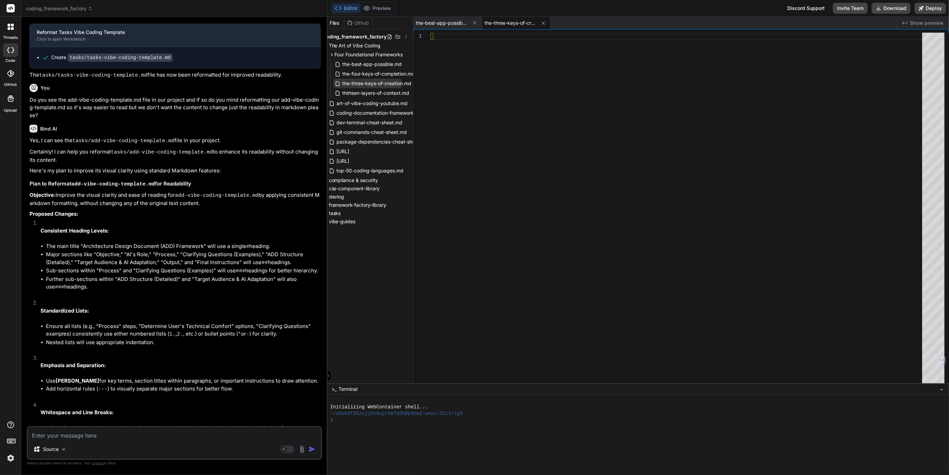
scroll to position [0, 0]
click at [384, 64] on span "the-best-app-possible.md" at bounding box center [372, 64] width 61 height 8
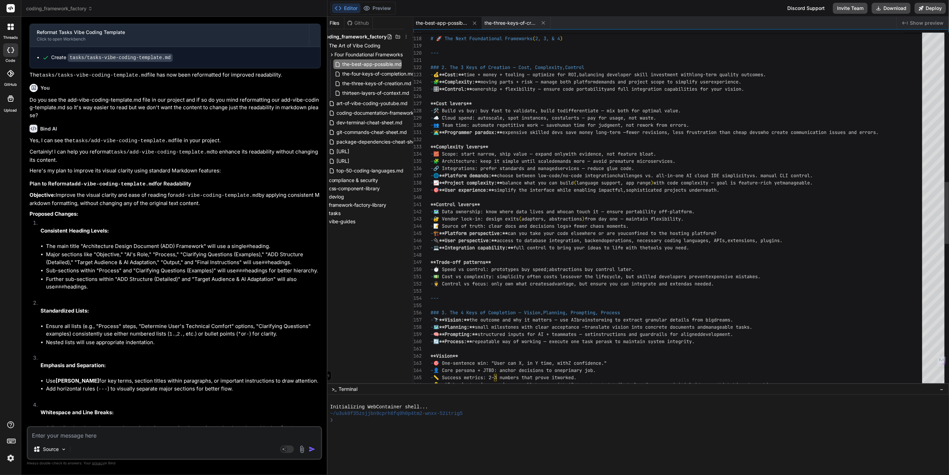
scroll to position [21, 0]
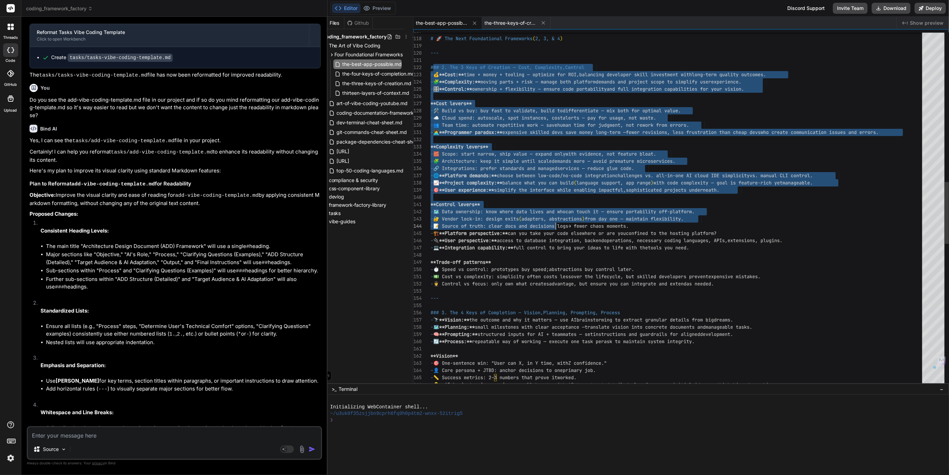
type textarea "--- ### 2. The 3 Keys of Creation — Cost, Complexity, Control - 💰 **Cost:** tim…"
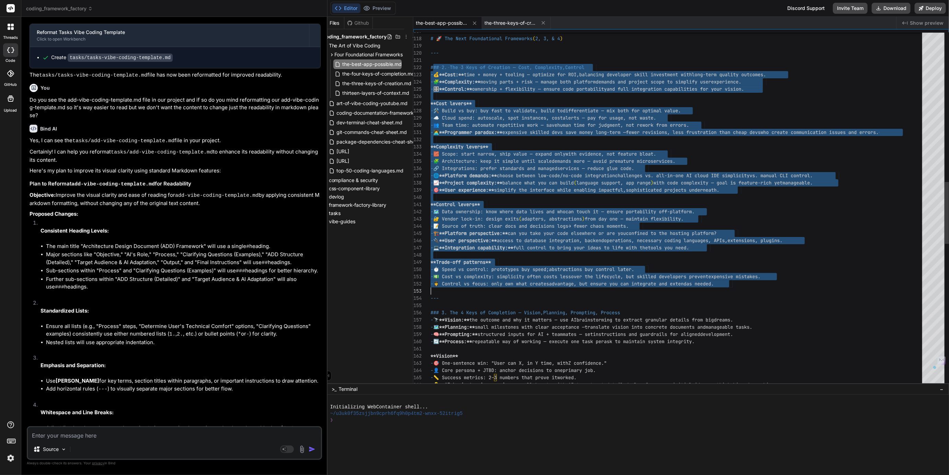
drag, startPoint x: 432, startPoint y: 67, endPoint x: 753, endPoint y: 284, distance: 387.3
click at [753, 284] on div "# 🚀 The Next Foundational Frameworks ( 2, 3, & 4 ) --- ### 2. The 3 Keys of Cre…" at bounding box center [679, 190] width 496 height 2027
click at [373, 83] on span "the-three-keys-of-creation.md" at bounding box center [377, 83] width 70 height 8
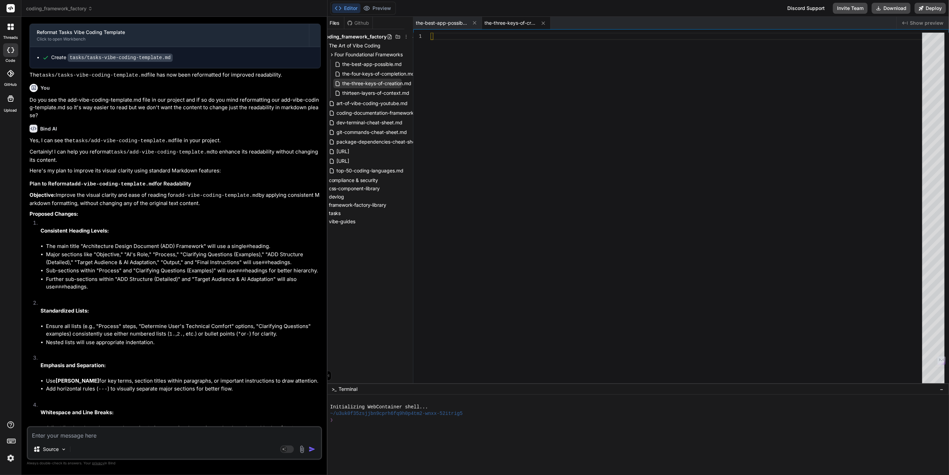
scroll to position [0, 0]
click at [478, 92] on div at bounding box center [679, 210] width 496 height 354
type textarea "- 🧑‍✈️ Control vs focus: only own what creates advantage, but ensure you can in…"
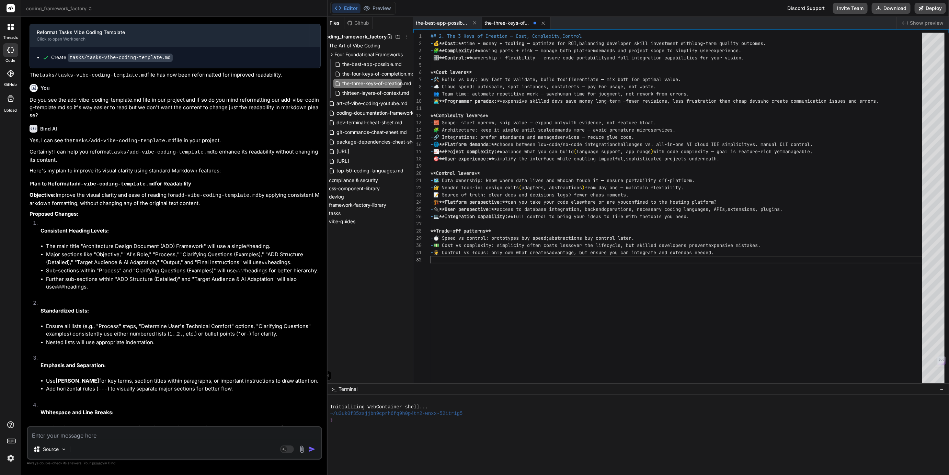
scroll to position [7, 0]
click at [432, 23] on span "the-best-app-possible.md" at bounding box center [442, 23] width 52 height 7
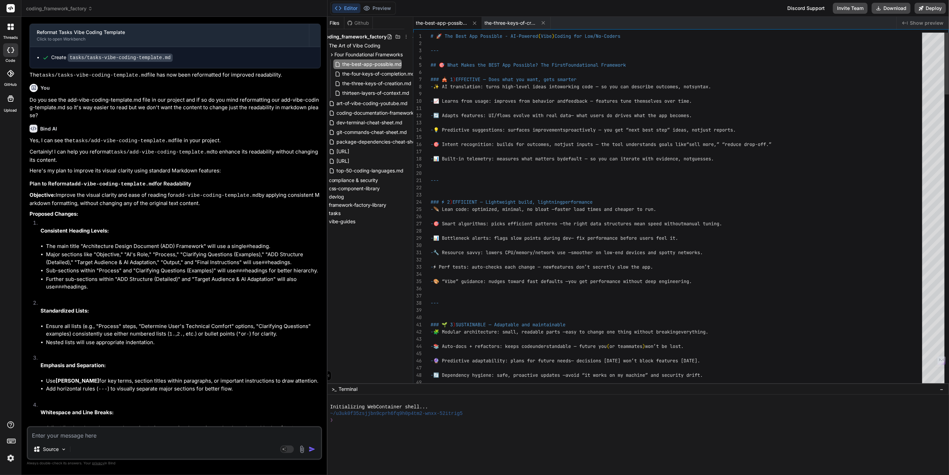
scroll to position [0, 0]
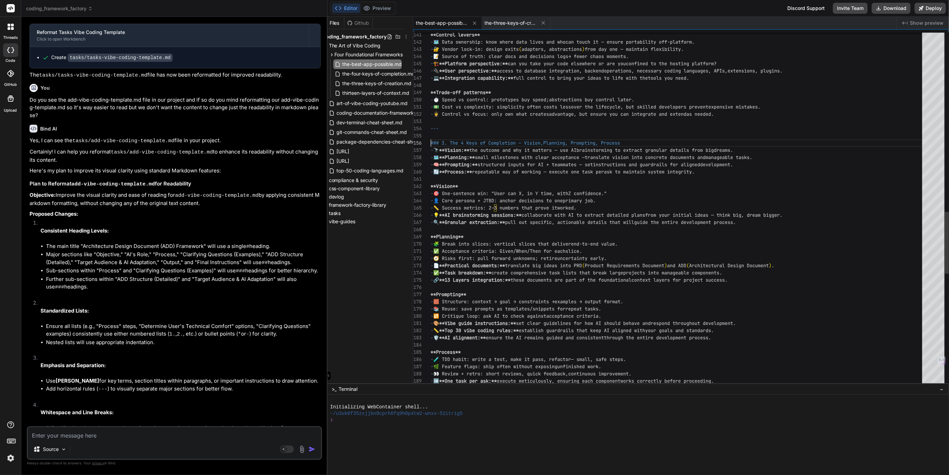
click at [432, 142] on div "**Control levers** - 🗺️ Data ownership: know where data lives and who can touch…" at bounding box center [679, 20] width 496 height 2027
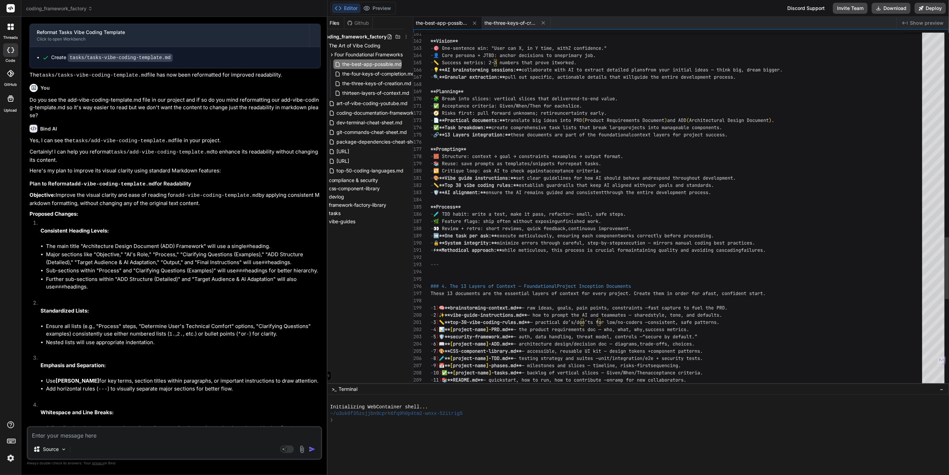
type textarea "**Trade-off patterns** - ⏱️ Speed vs control: prototypes buy speed; abstraction…"
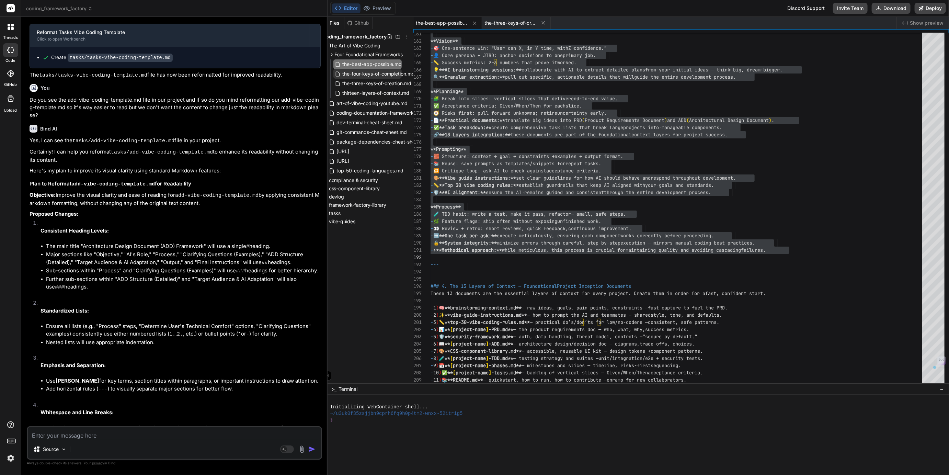
click at [370, 75] on span "the-four-keys-of-completion.md" at bounding box center [379, 74] width 74 height 8
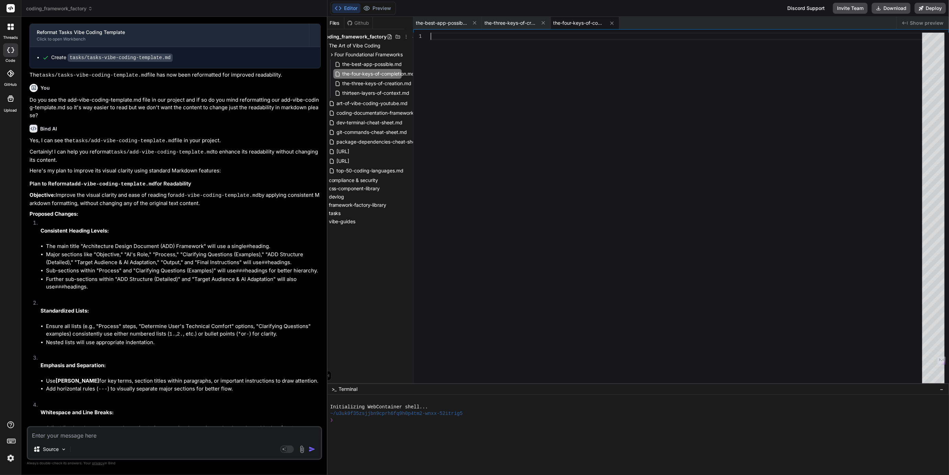
click at [448, 37] on div at bounding box center [679, 210] width 496 height 354
type textarea "- 🌿 Feature flags: ship often without exposing unfinished work. - 👀 Review + re…"
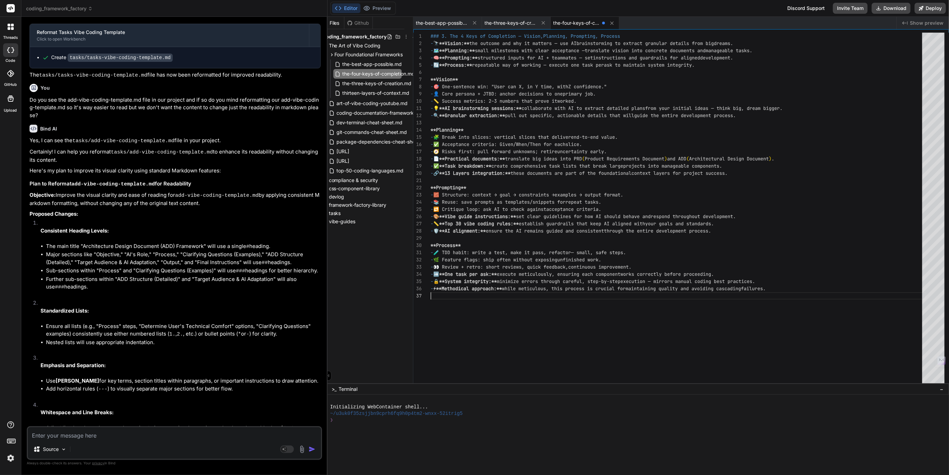
scroll to position [36, 0]
click at [371, 63] on span "the-best-app-possible.md" at bounding box center [372, 64] width 61 height 8
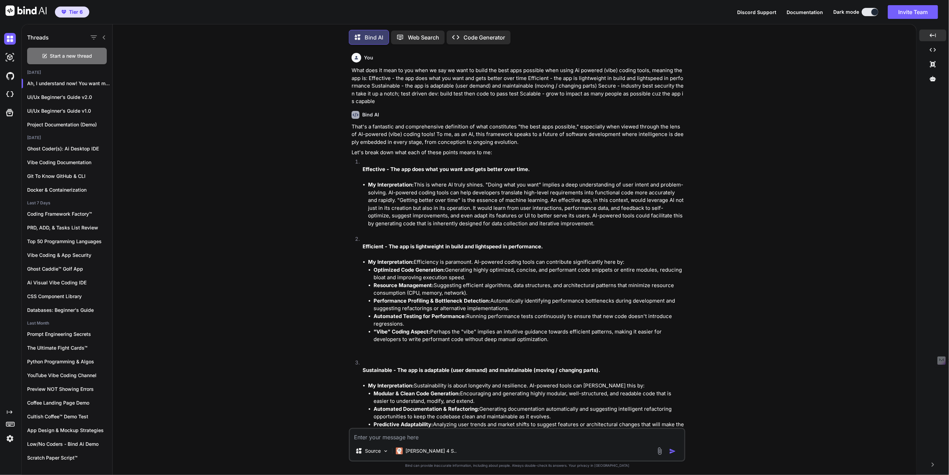
scroll to position [14203, 0]
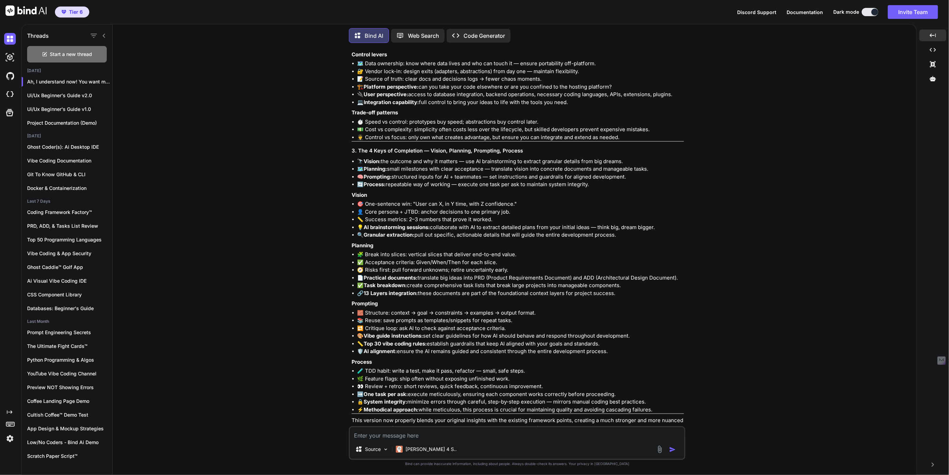
click at [407, 435] on textarea at bounding box center [517, 433] width 335 height 12
click at [415, 437] on textarea "Ok this will more than do thank you! Now, we could use two lists of options for…" at bounding box center [517, 429] width 335 height 21
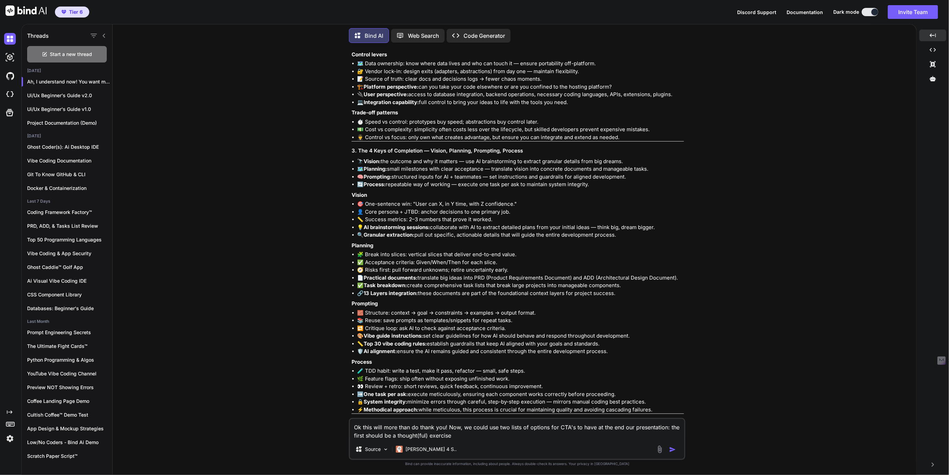
click at [469, 438] on textarea "Ok this will more than do thank you! Now, we could use two lists of options for…" at bounding box center [517, 429] width 335 height 21
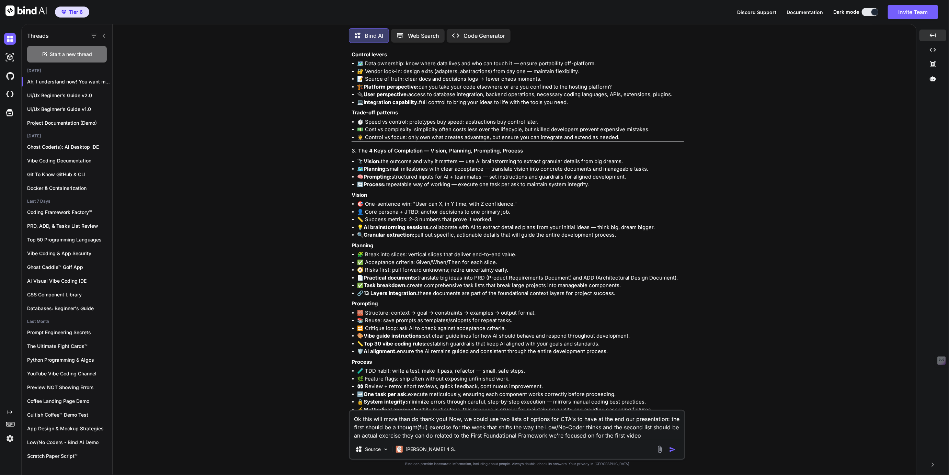
type textarea "Ok this will more than do thank you! Now, we could use two lists of options for…"
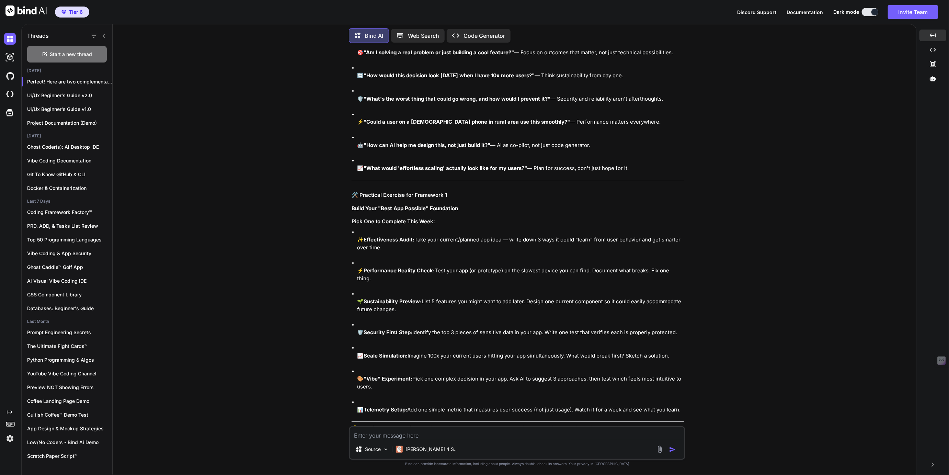
scroll to position [14752, 0]
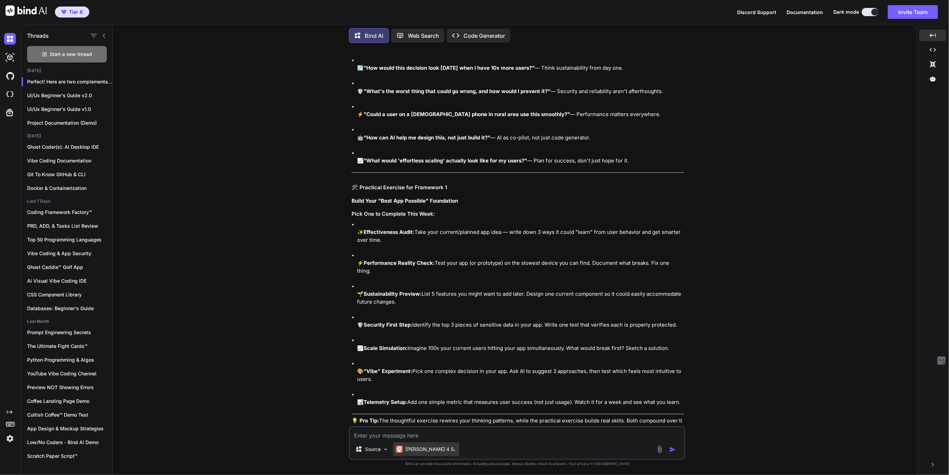
click at [417, 449] on p "[PERSON_NAME] 4 S.." at bounding box center [431, 449] width 51 height 7
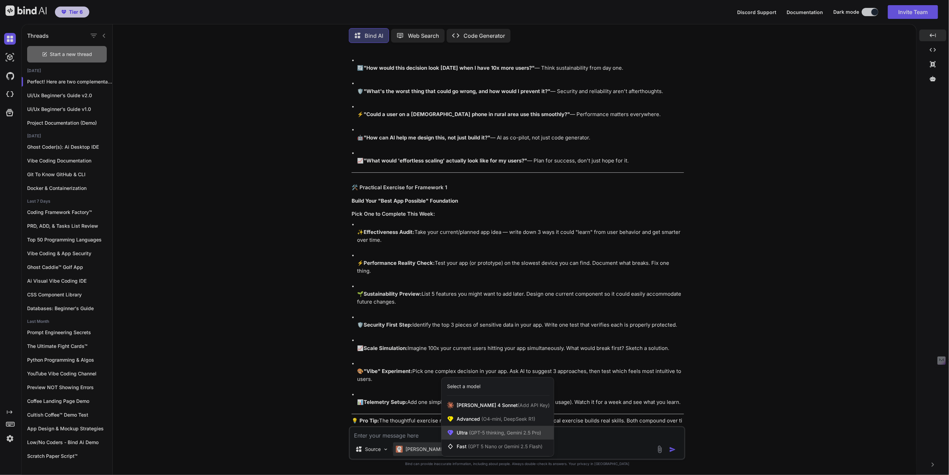
click at [468, 435] on span "(GPT-5 thinking, Gemini 2.5 Pro)" at bounding box center [505, 433] width 74 height 6
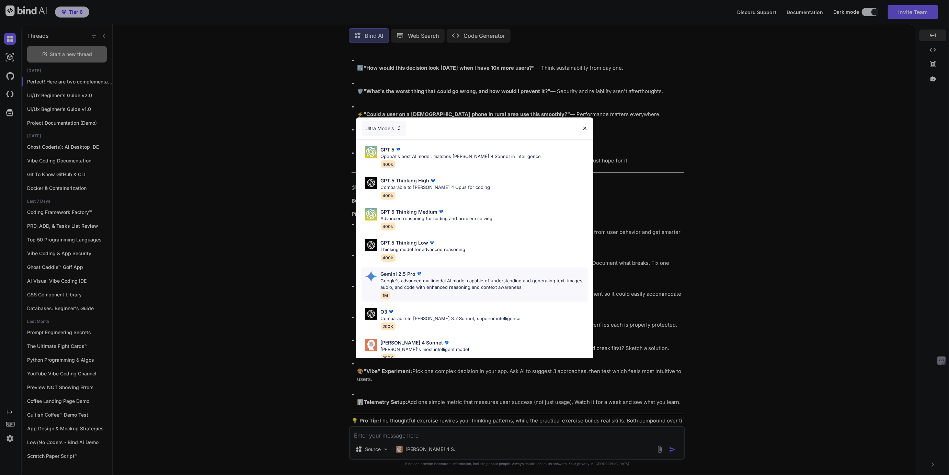
click at [417, 278] on p "Google's advanced multimodal AI model capable of understanding and generating t…" at bounding box center [484, 284] width 207 height 13
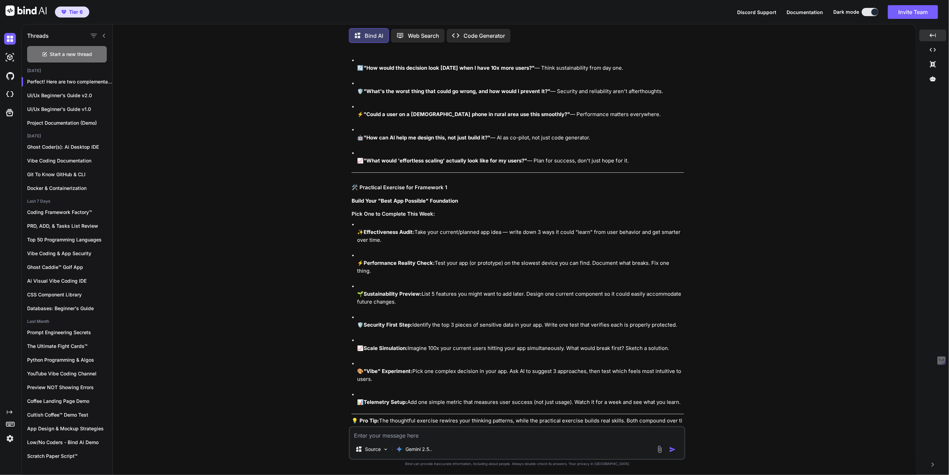
click at [403, 432] on textarea at bounding box center [517, 433] width 335 height 12
click at [648, 424] on textarea "Can you give us more list ideas for each type of CTA we're targeting with a foc…" at bounding box center [517, 429] width 335 height 21
click at [434, 439] on textarea "Can you give us more list ideas for each type of CTA we're targeting with a foc…" at bounding box center [517, 429] width 335 height 21
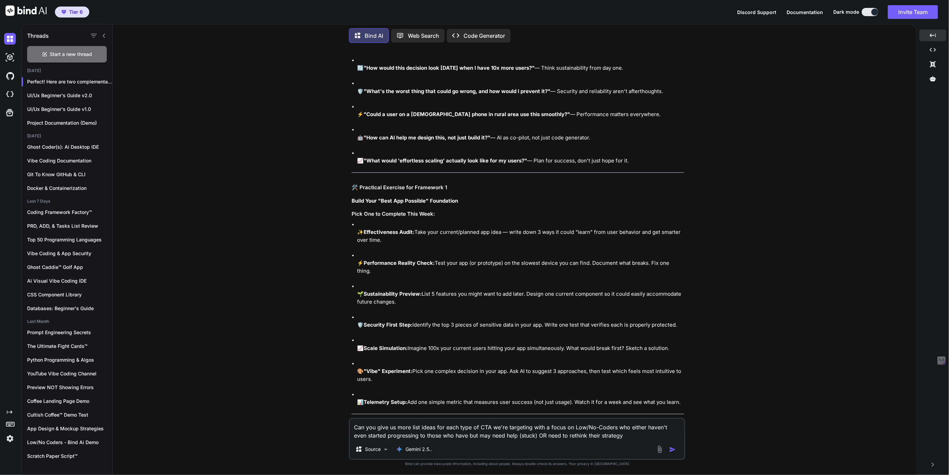
type textarea "Can you give us more list ideas for each type of CTA we're targeting with a foc…"
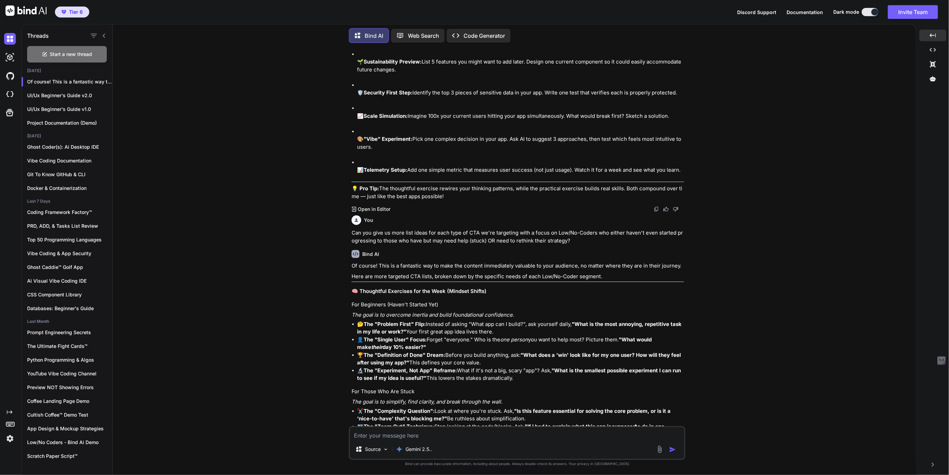
scroll to position [14984, 0]
click at [639, 424] on textarea "Ok my bad cuz these are good but we should have specified that we want these to…" at bounding box center [517, 429] width 335 height 21
click at [656, 428] on textarea "Ok my bad cuz these are good but we should have specified that we want these to…" at bounding box center [517, 429] width 335 height 21
click at [381, 436] on textarea "Ok my bad cuz these are good but we should have specified that we want these to…" at bounding box center [517, 429] width 335 height 21
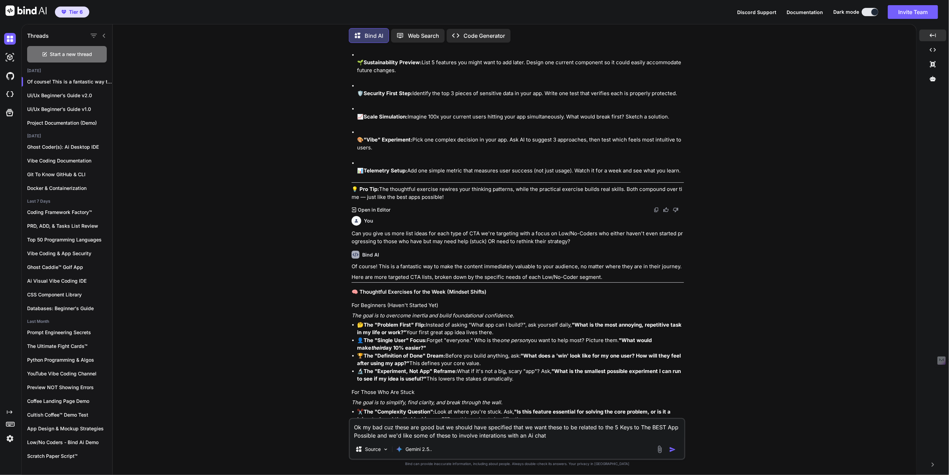
click at [494, 434] on textarea "Ok my bad cuz these are good but we should have specified that we want these to…" at bounding box center [517, 429] width 335 height 21
click at [562, 435] on textarea "Ok my bad cuz these are good but we should have specified that we want these to…" at bounding box center [517, 429] width 335 height 21
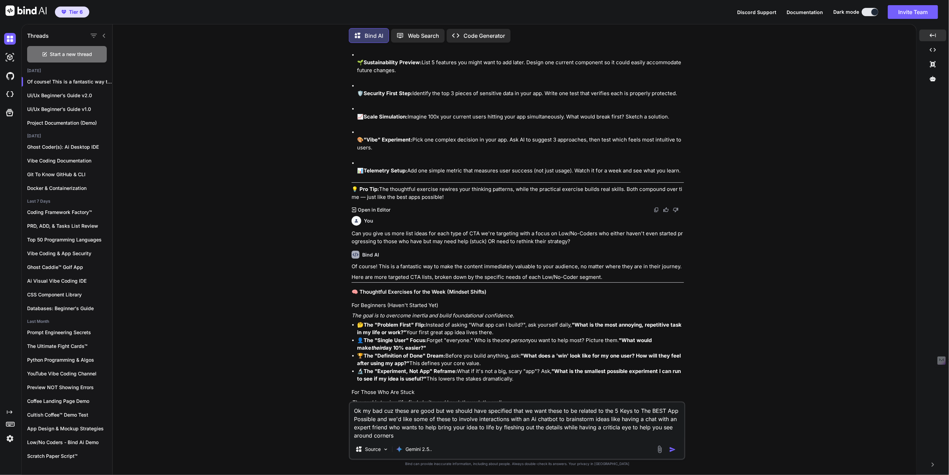
type textarea "Ok my bad cuz these are good but we should have specified that we want these to…"
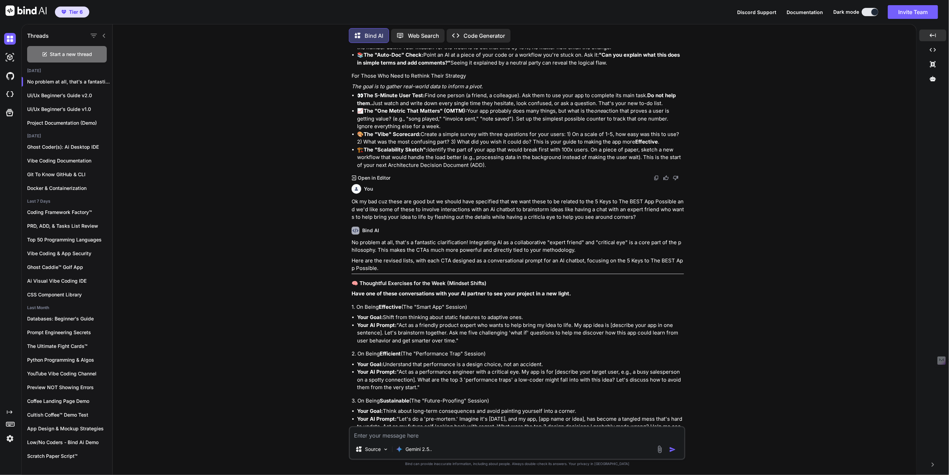
scroll to position [15680, 0]
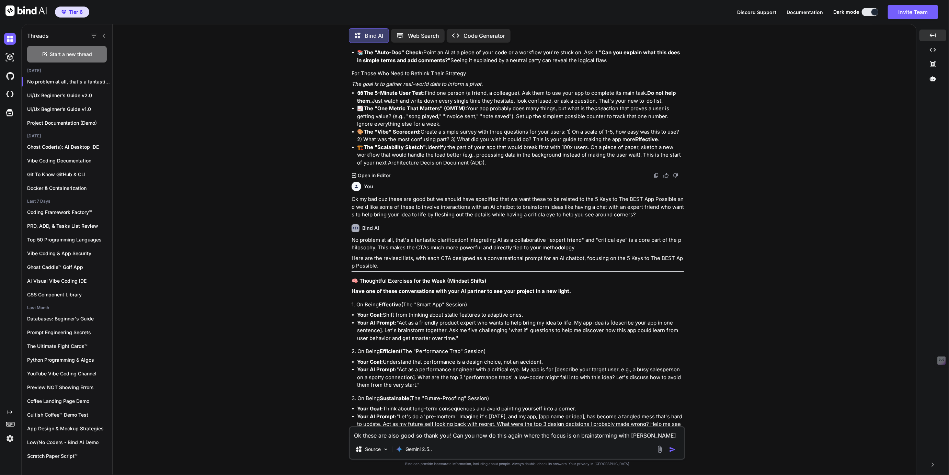
click at [653, 436] on textarea "Ok these are also good so thank you! Can you now do this again where the focus …" at bounding box center [517, 433] width 335 height 12
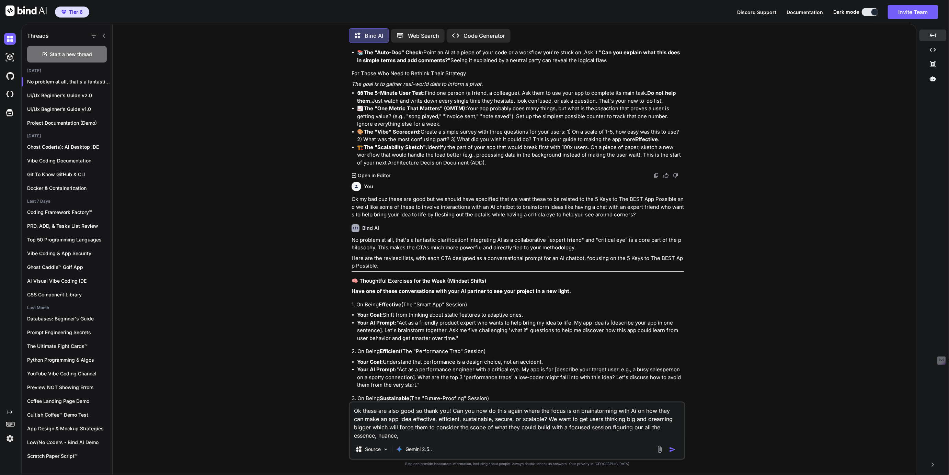
click at [624, 428] on textarea "Ok these are also good so thank you! Can you now do this again where the focus …" at bounding box center [517, 421] width 335 height 37
click at [634, 427] on textarea "Ok these are also good so thank you! Can you now do this again where the focus …" at bounding box center [517, 421] width 335 height 37
click at [392, 435] on textarea "Ok these are also good so thank you! Can you now do this again where the focus …" at bounding box center [517, 421] width 335 height 37
type textarea "Ok these are also good so thank you! Can you now do this again where the focus …"
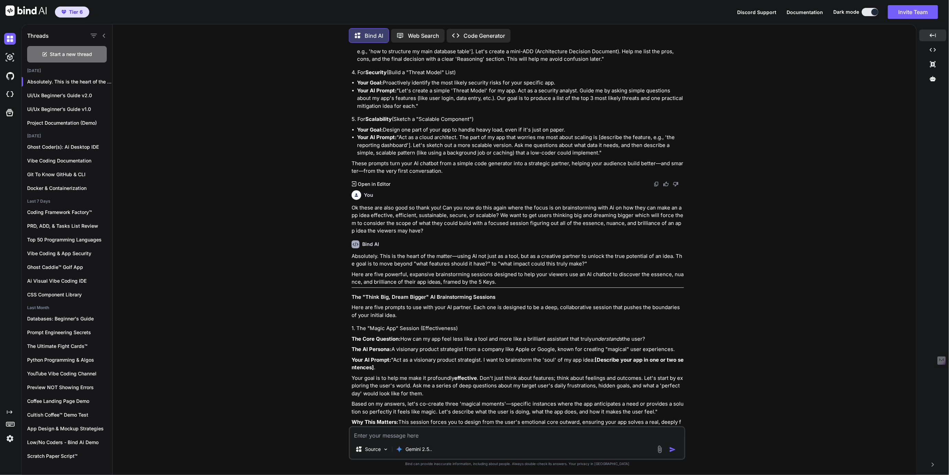
scroll to position [16314, 0]
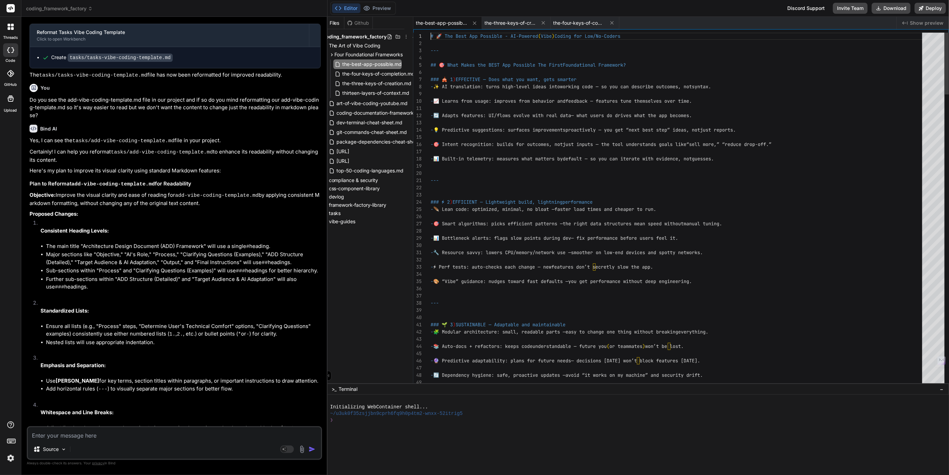
scroll to position [0, 0]
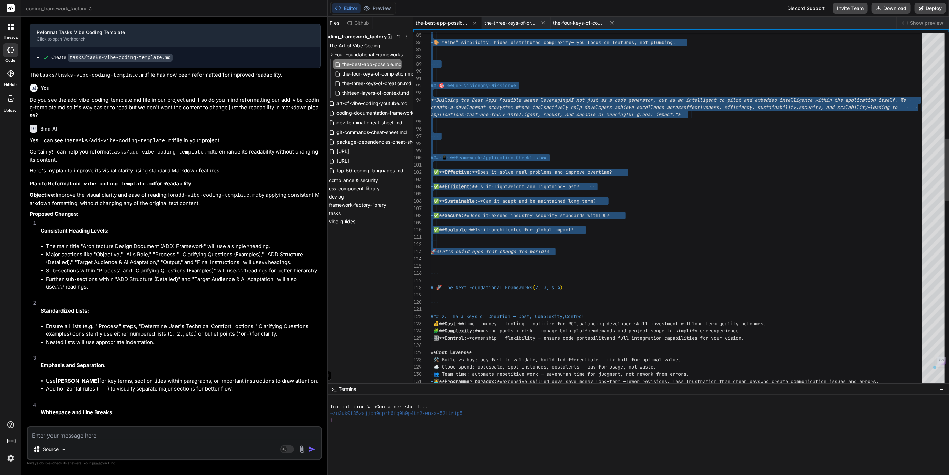
click at [563, 253] on div "- 🎨 “Vibe” simplicity: hides distributed complexity — you focus on features, no…" at bounding box center [679, 439] width 496 height 2027
click at [497, 170] on div "- 🎨 “Vibe” simplicity: hides distributed complexity — you focus on features, no…" at bounding box center [679, 439] width 496 height 2027
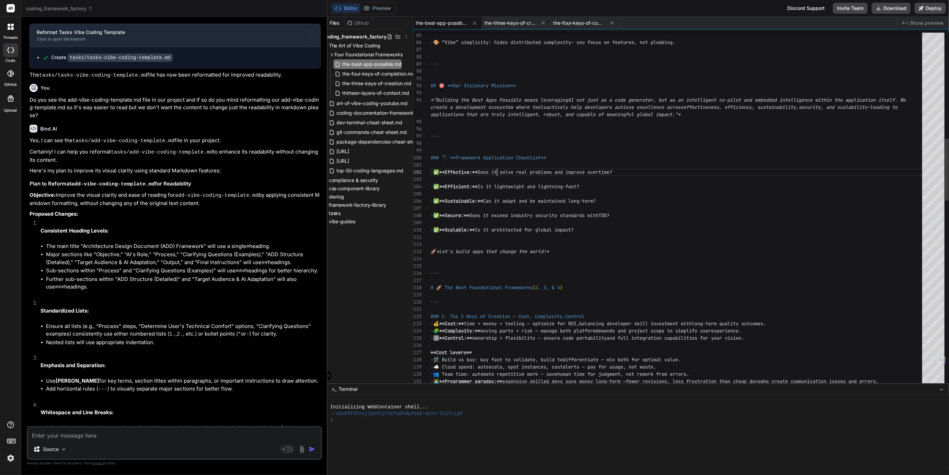
scroll to position [21, 0]
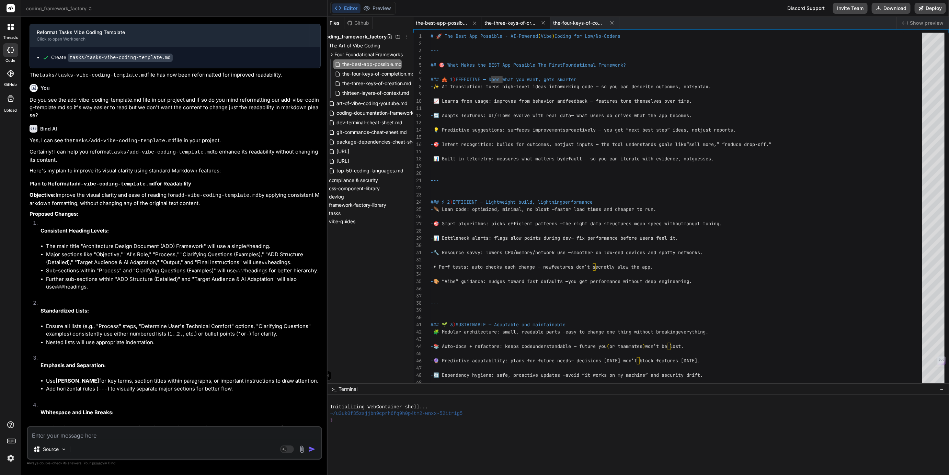
click at [505, 20] on span "the-three-keys-of-creation.md" at bounding box center [511, 23] width 52 height 7
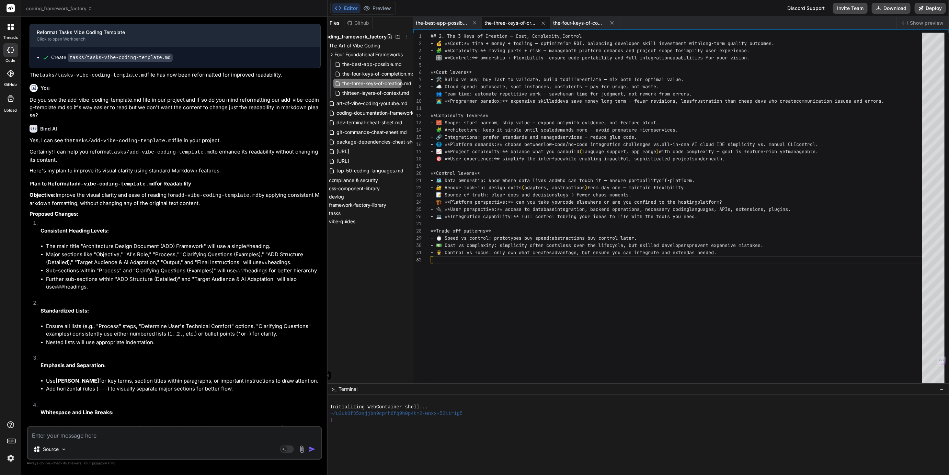
scroll to position [7, 0]
click at [542, 22] on icon at bounding box center [544, 23] width 6 height 6
type textarea "- 🌿 Feature flags: ship often without exposing unfinished work. - 👀 Review + re…"
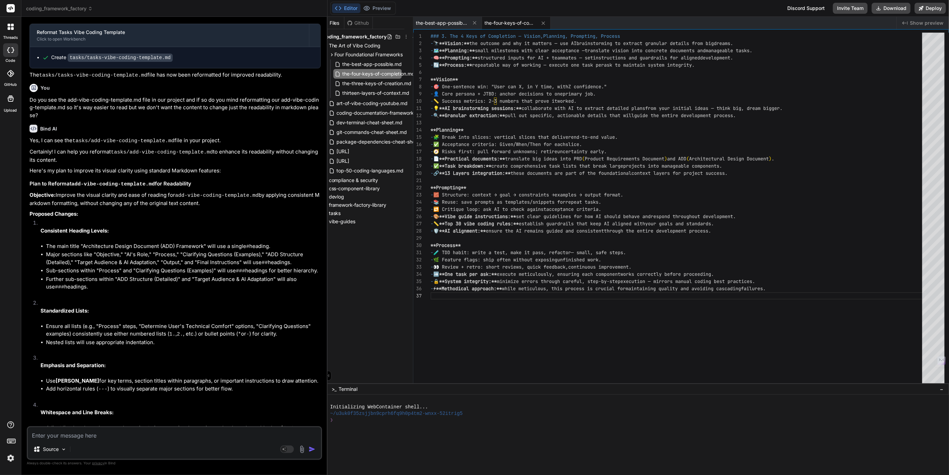
click at [542, 22] on icon at bounding box center [544, 23] width 6 height 6
